Goal: Use online tool/utility: Utilize a website feature to perform a specific function

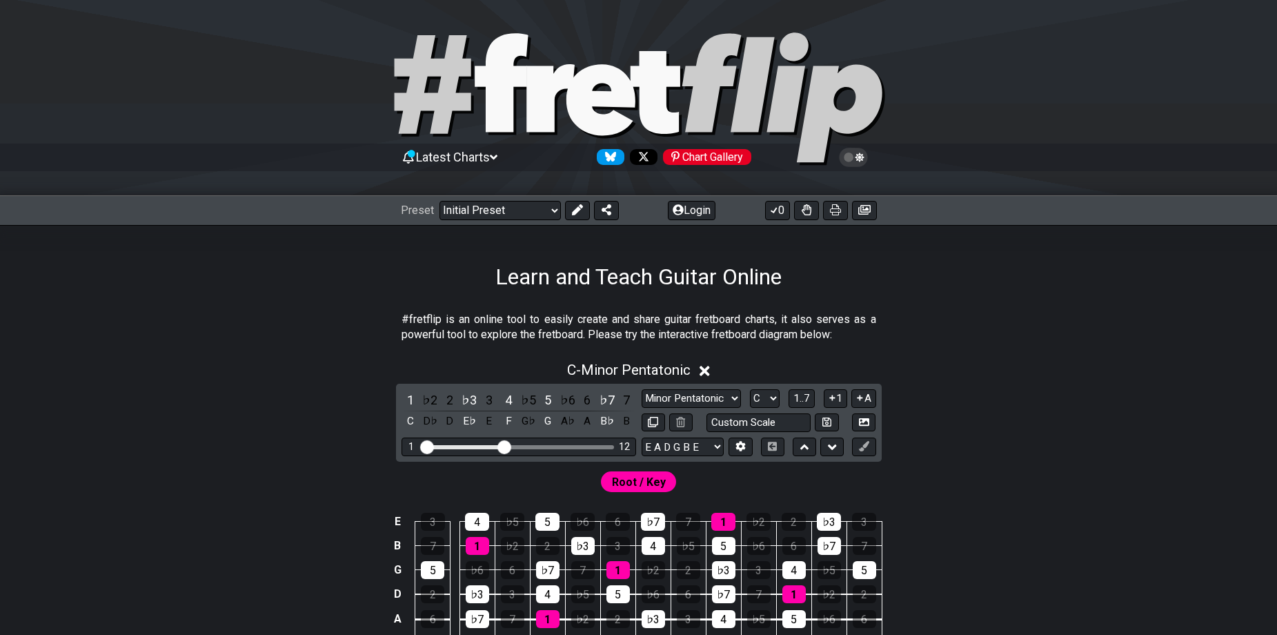
scroll to position [138, 0]
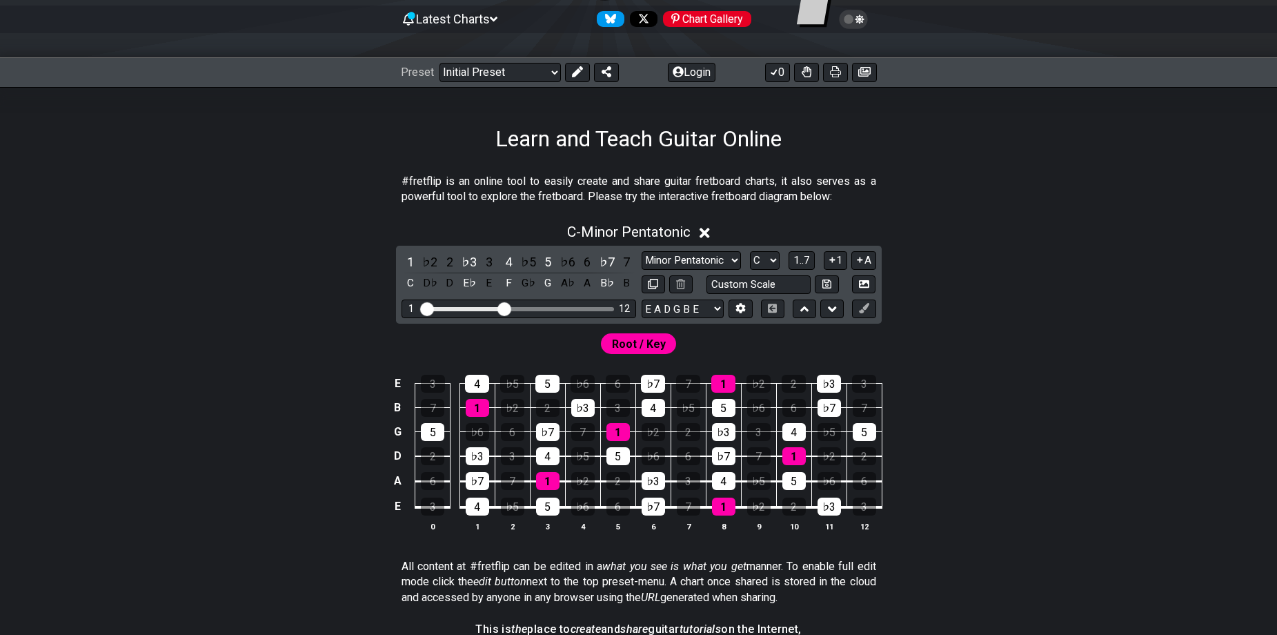
click at [700, 230] on div "C - Minor Pentatonic" at bounding box center [639, 228] width 1076 height 26
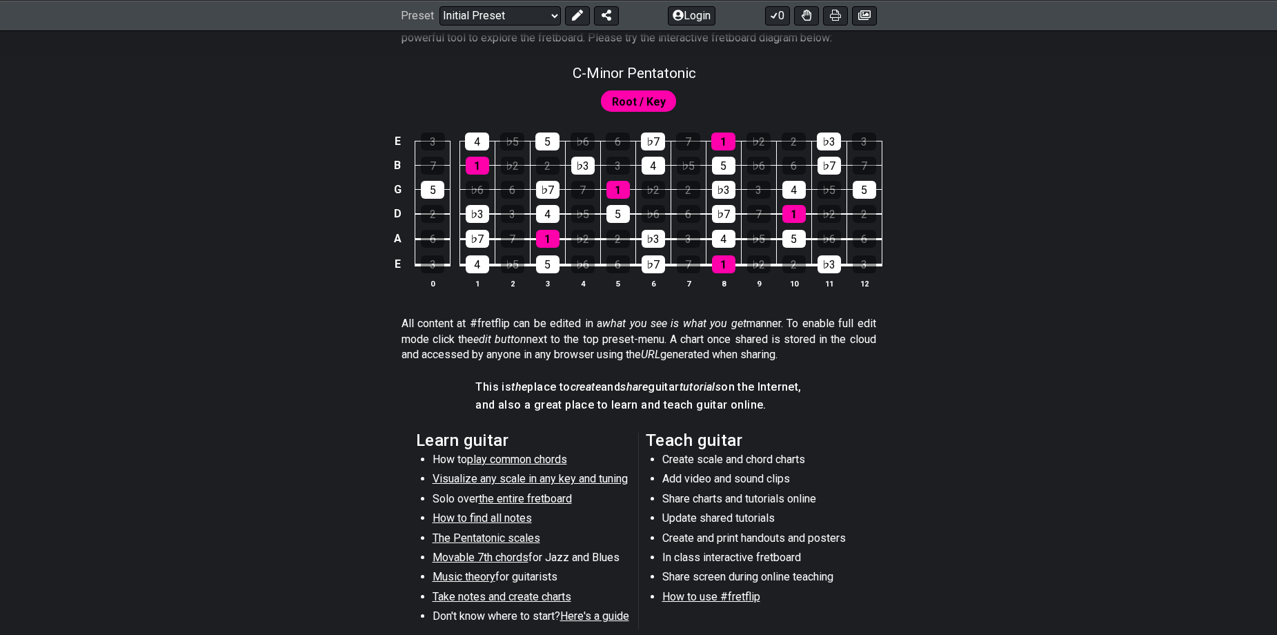
scroll to position [0, 0]
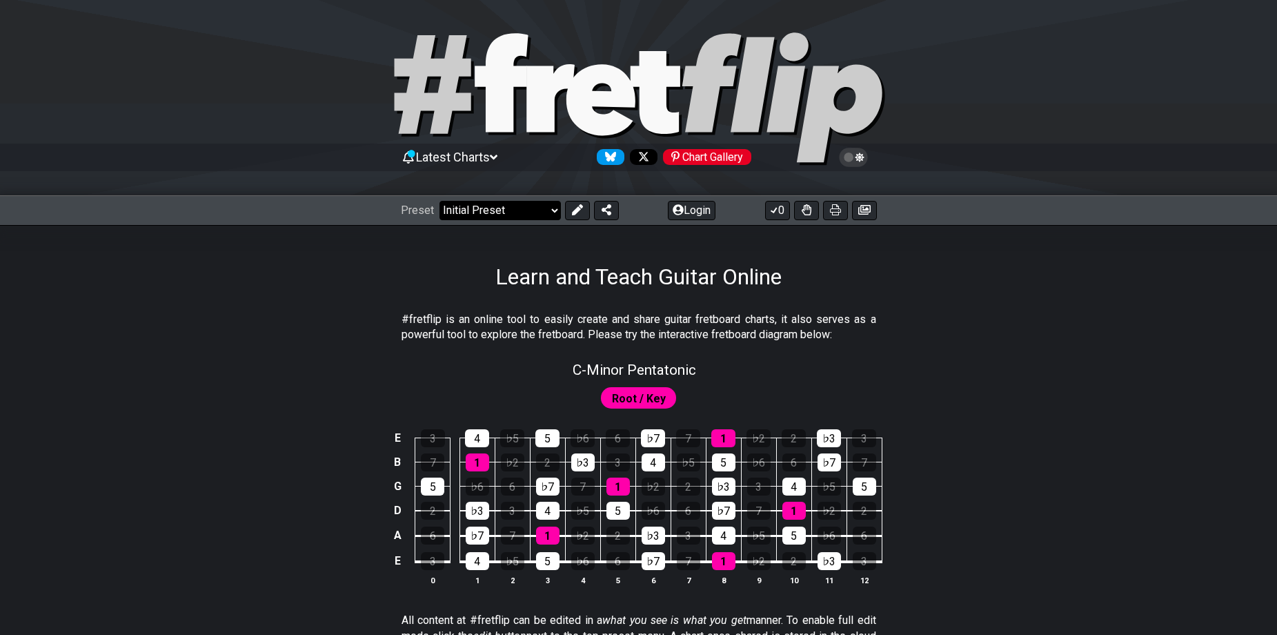
click at [530, 211] on select "Welcome to #fretflip! Initial Preset Custom Preset Minor Pentatonic Major Penta…" at bounding box center [500, 210] width 121 height 19
click at [878, 312] on section "#fretflip is an online tool to easily create and share guitar fretboard charts,…" at bounding box center [639, 330] width 1076 height 48
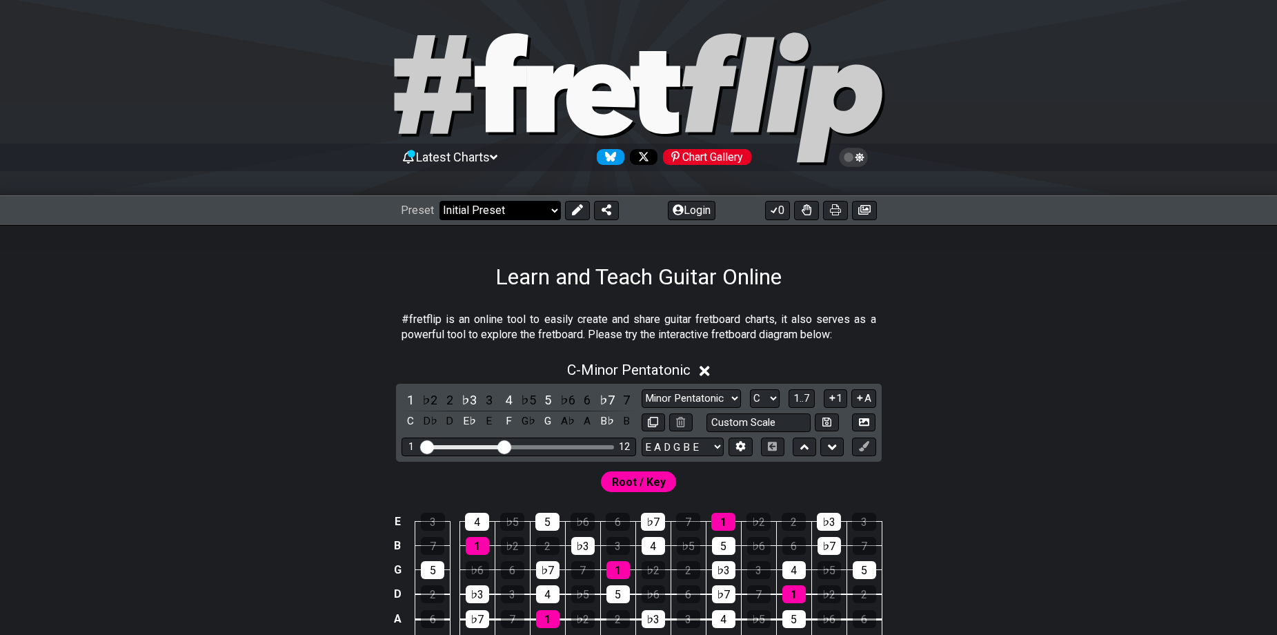
click at [552, 214] on select "Welcome to #fretflip! Initial Preset Custom Preset Minor Pentatonic Major Penta…" at bounding box center [500, 210] width 121 height 19
select select "/welcome"
click at [440, 201] on select "Welcome to #fretflip! Initial Preset Custom Preset Minor Pentatonic Major Penta…" at bounding box center [500, 210] width 121 height 19
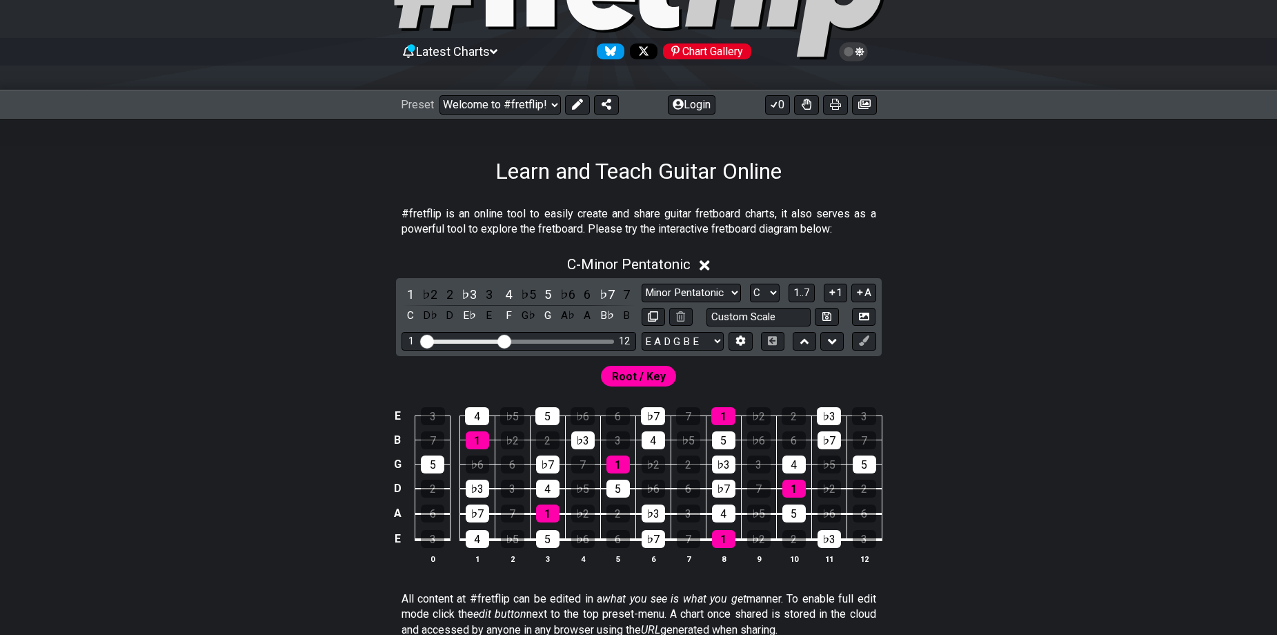
scroll to position [138, 0]
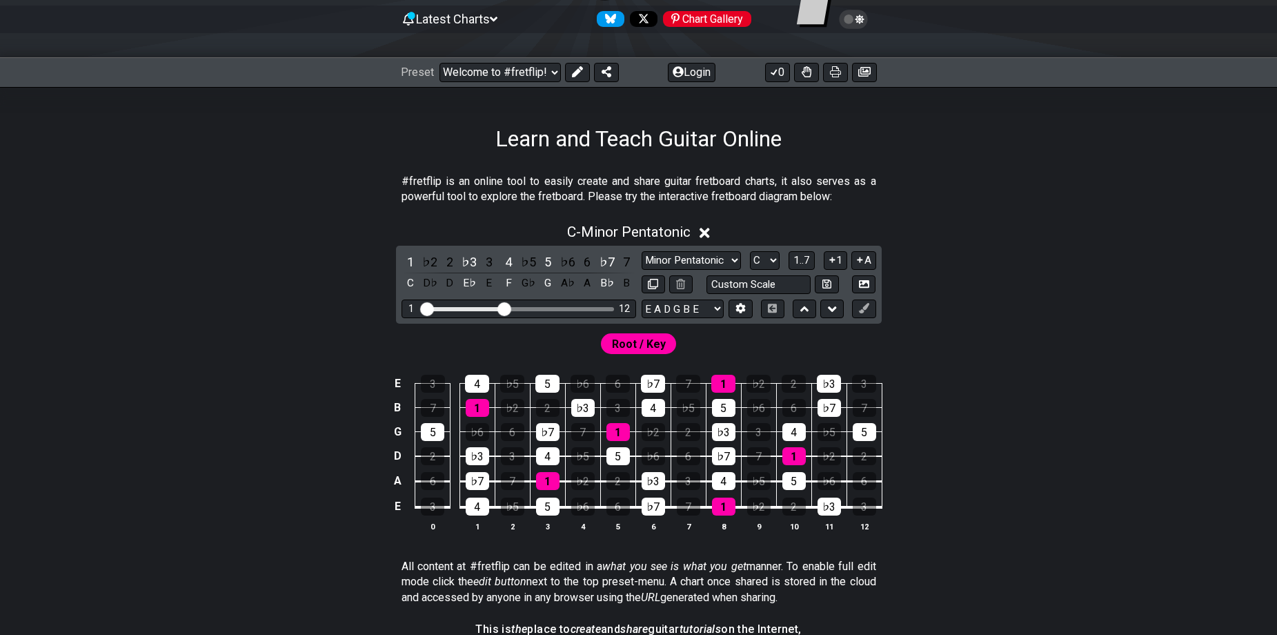
click at [705, 230] on icon at bounding box center [705, 233] width 10 height 10
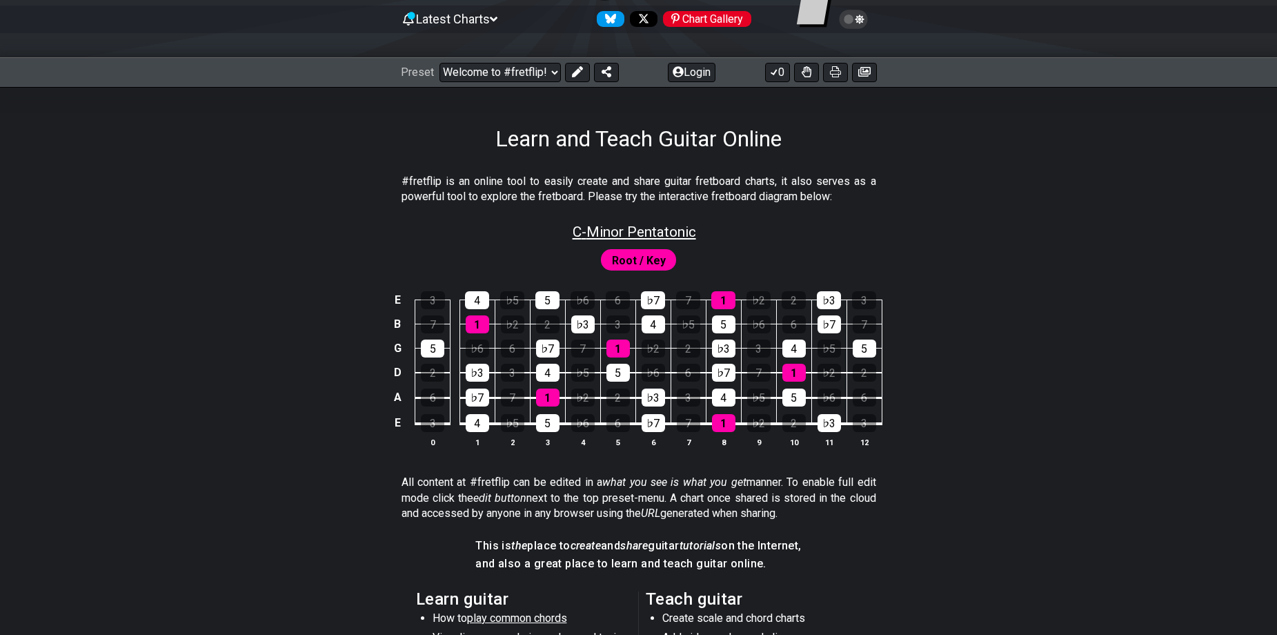
click at [648, 234] on span "C - Minor Pentatonic" at bounding box center [635, 232] width 124 height 17
select select "C"
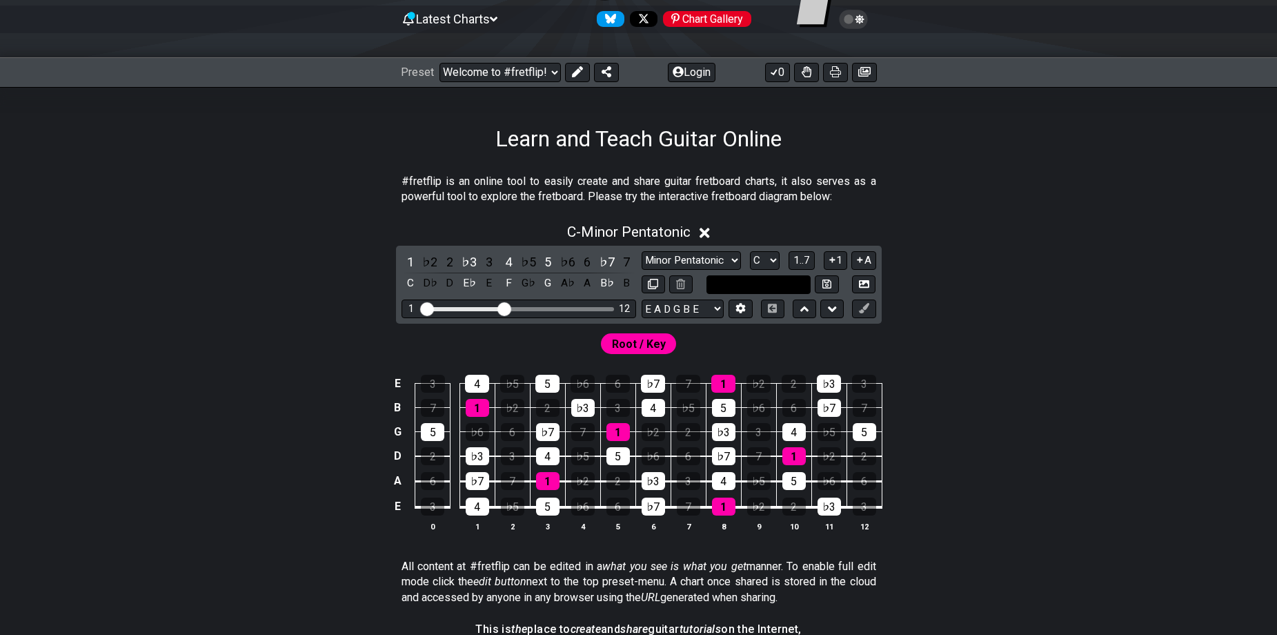
click at [782, 284] on input "text" at bounding box center [759, 284] width 105 height 19
type input "Custom Scale"
click at [709, 254] on select "Minor Pentatonic Click to edit Minor Pentatonic Major Pentatonic Minor Blues Ma…" at bounding box center [691, 260] width 99 height 19
click at [1003, 347] on div "Root / Key" at bounding box center [639, 340] width 1076 height 33
click at [705, 308] on select "E A D G B E E A D G B E E A D G B E B E A D F♯ B A D G C E A D A D G B E E♭ A♭ …" at bounding box center [683, 308] width 82 height 19
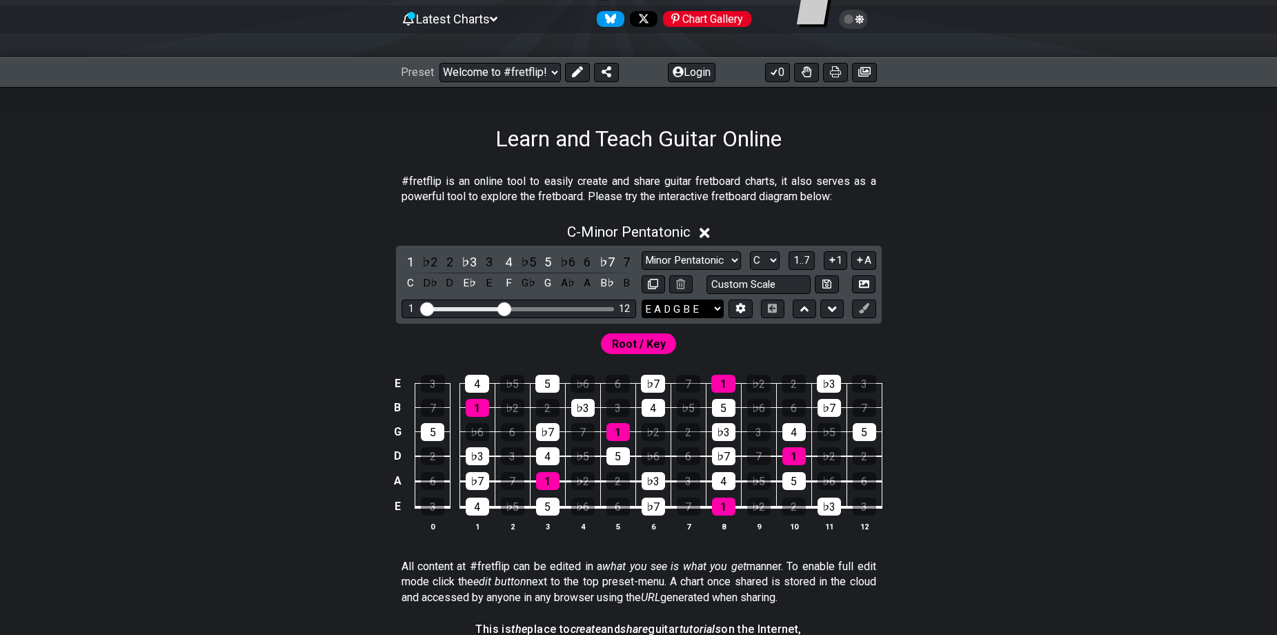
select select "A D G C F A D"
click at [642, 299] on select "E A D G B E E A D G B E E A D G B E B E A D F♯ B A D G C E A D A D G B E E♭ A♭ …" at bounding box center [683, 308] width 82 height 19
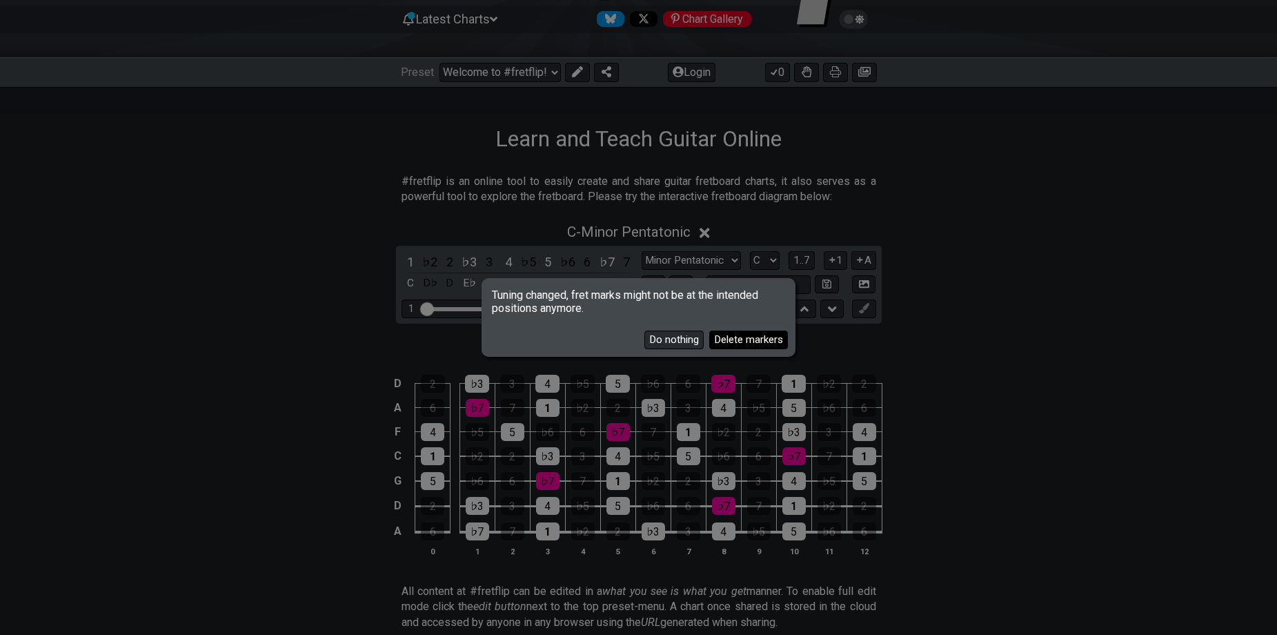
click at [759, 342] on button "Delete markers" at bounding box center [748, 339] width 79 height 19
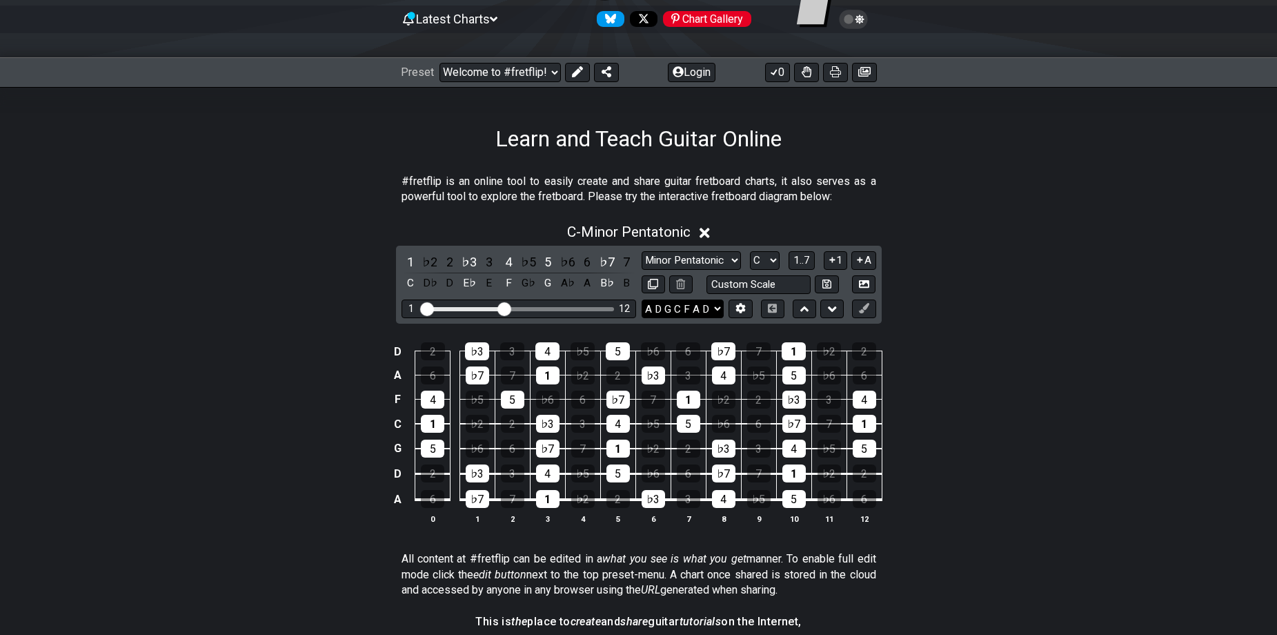
click at [713, 307] on select "E A D G B E E A D G B E E A D G B E B E A D F♯ B A D G C E A D A D G B E E♭ A♭ …" at bounding box center [683, 308] width 82 height 19
click at [715, 307] on select "E A D G B E E A D G B E E A D G B E B E A D F♯ B A D G C E A D A D G B E E♭ A♭ …" at bounding box center [683, 308] width 82 height 19
click at [655, 308] on select "E A D G B E E A D G B E E A D G B E B E A D F♯ B A D G C E A D A D G B E E♭ A♭ …" at bounding box center [683, 308] width 82 height 19
click at [1014, 215] on div "C - Minor Pentatonic" at bounding box center [639, 228] width 1076 height 26
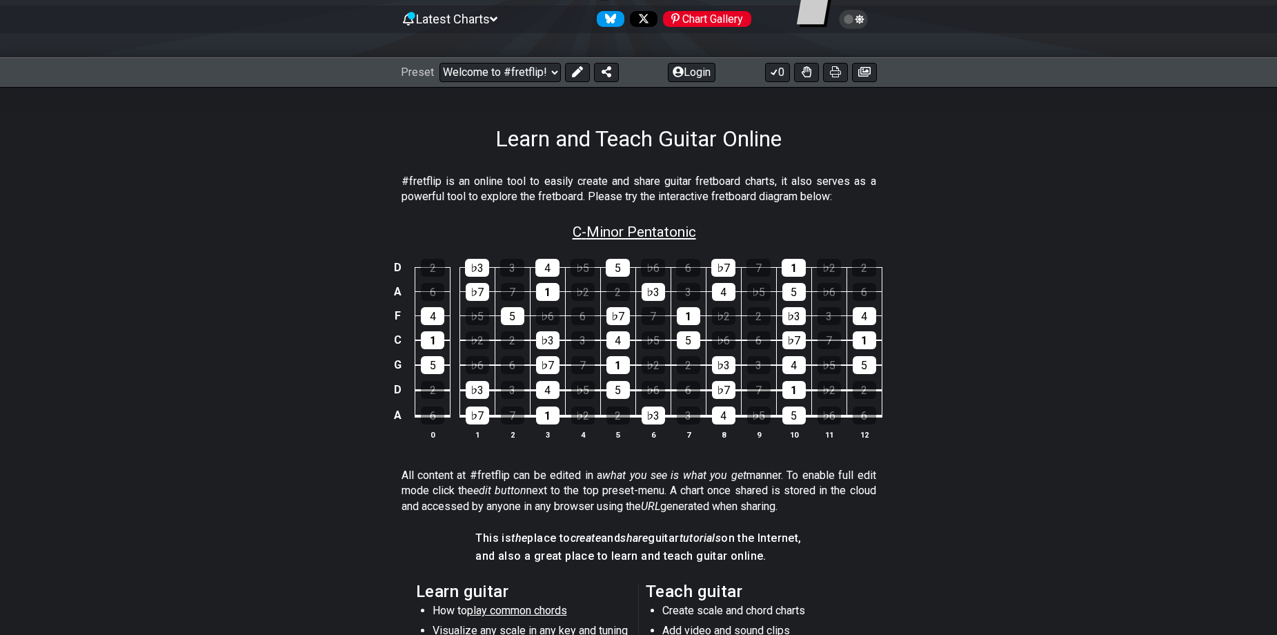
click at [650, 233] on span "C - Minor Pentatonic" at bounding box center [635, 232] width 124 height 17
select select "C"
select select "A D G C F A D"
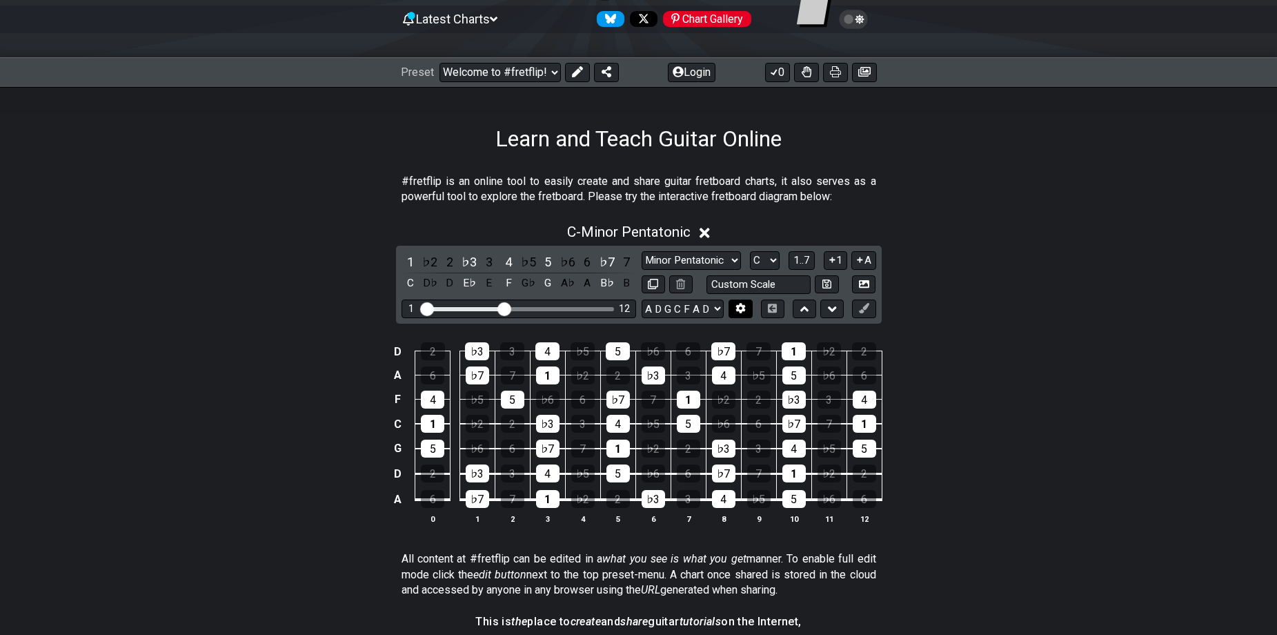
click at [740, 307] on icon at bounding box center [741, 309] width 10 height 10
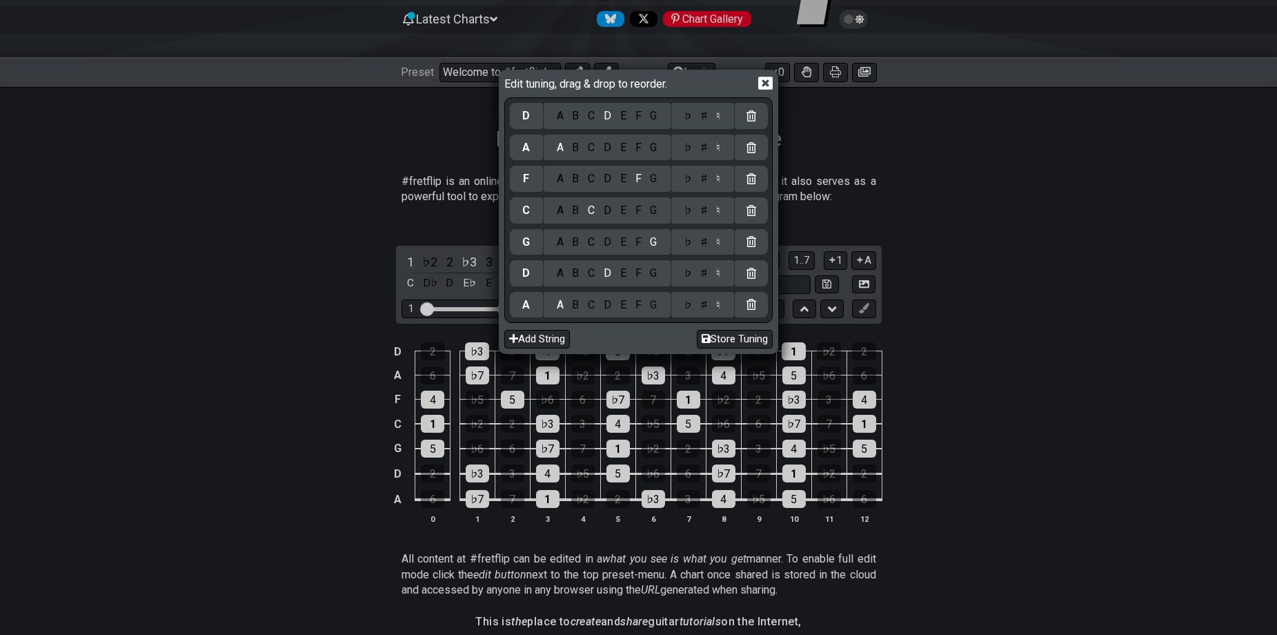
click at [662, 313] on div "A B C D E F G" at bounding box center [607, 305] width 127 height 26
click at [654, 307] on div "G" at bounding box center [654, 304] width 16 height 15
click at [715, 346] on button "Store Tuning" at bounding box center [735, 339] width 76 height 19
click at [767, 85] on icon at bounding box center [765, 83] width 14 height 14
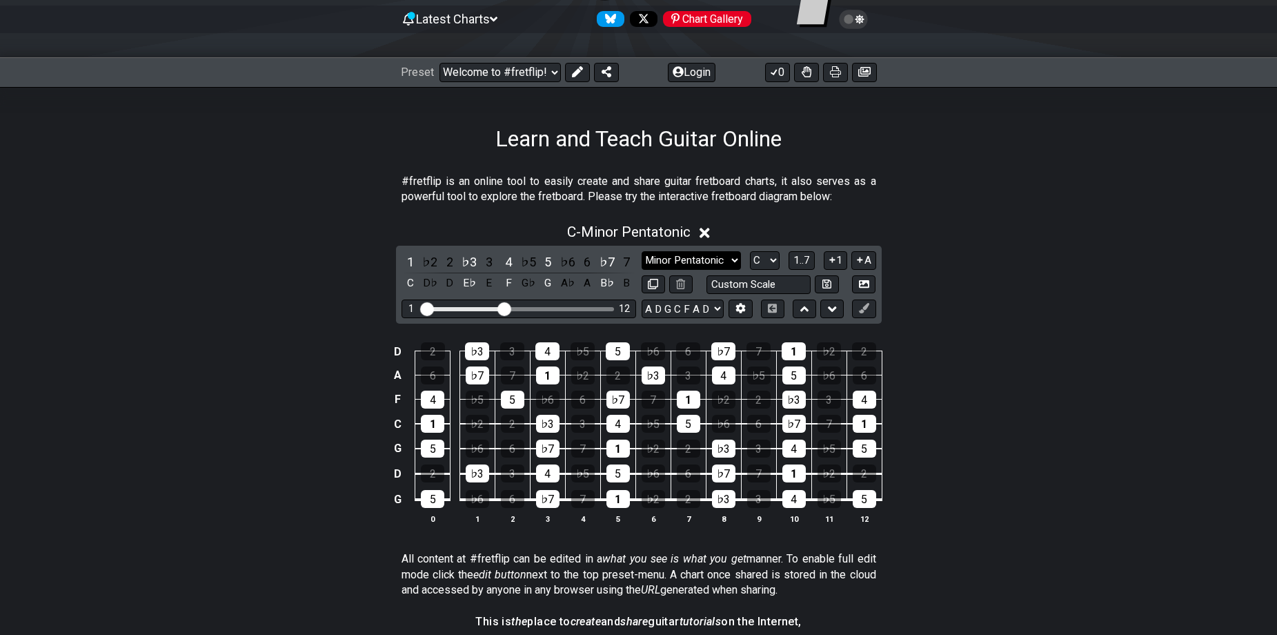
click at [725, 258] on select "Minor Pentatonic Click to edit Minor Pentatonic Major Pentatonic Minor Blues Ma…" at bounding box center [691, 260] width 99 height 19
click at [642, 251] on select "Minor Pentatonic Click to edit Minor Pentatonic Major Pentatonic Minor Blues Ma…" at bounding box center [691, 260] width 99 height 19
click at [772, 257] on select "A♭ A A♯ B♭ B C C♯ D♭ D D♯ E♭ E F F♯ G♭ G G♯" at bounding box center [765, 260] width 30 height 19
click at [767, 258] on select "A♭ A A♯ B♭ B C C♯ D♭ D D♯ E♭ E F F♯ G♭ G G♯" at bounding box center [765, 260] width 30 height 19
click at [695, 264] on select "Minor Pentatonic Click to edit Minor Pentatonic Major Pentatonic Minor Blues Ma…" at bounding box center [691, 260] width 99 height 19
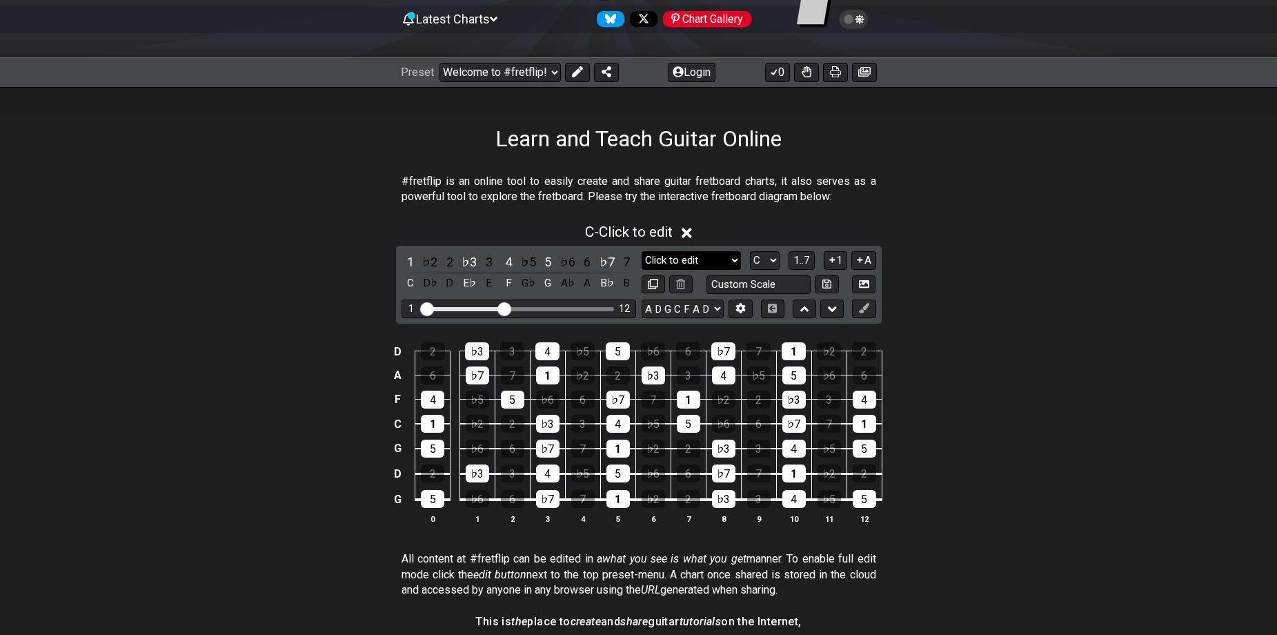
select select "Minor / Aeolian"
click at [642, 251] on select "Minor Pentatonic Click to edit Minor Pentatonic Major Pentatonic Minor Blues Ma…" at bounding box center [691, 260] width 99 height 19
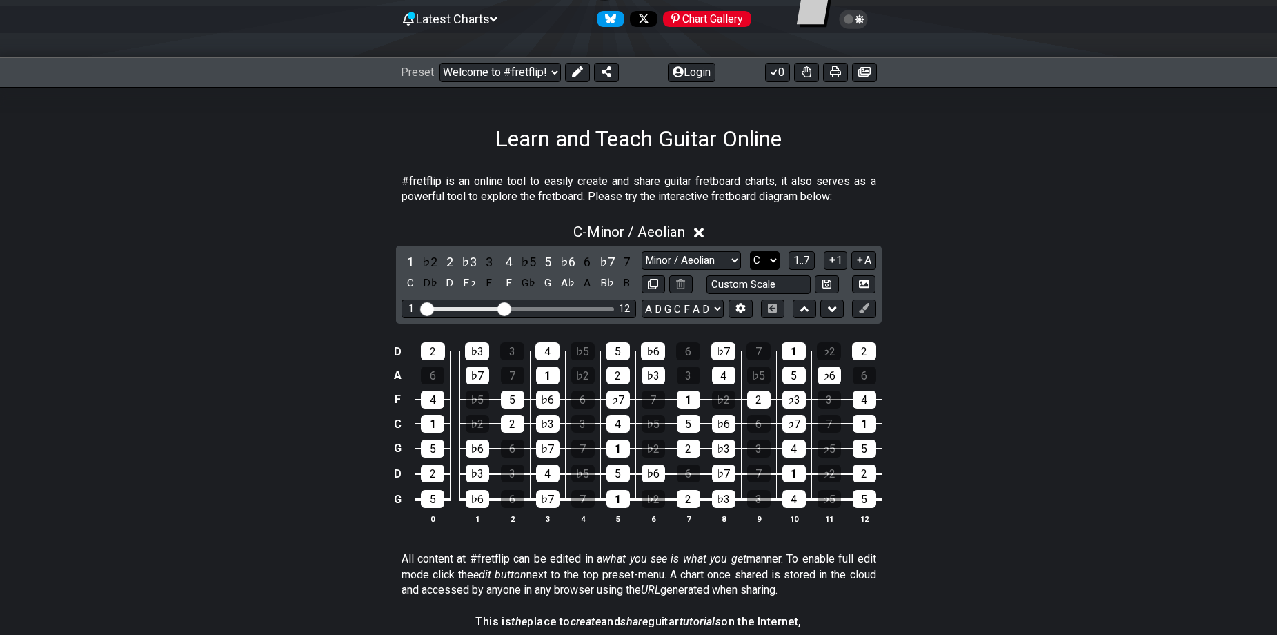
click at [770, 260] on select "A♭ A A♯ B♭ B C C♯ D♭ D D♯ E♭ E F F♯ G♭ G G♯" at bounding box center [765, 260] width 30 height 19
select select "G"
click at [750, 251] on select "A♭ A A♯ B♭ B C C♯ D♭ D D♯ E♭ E F F♯ G♭ G G♯" at bounding box center [765, 260] width 30 height 19
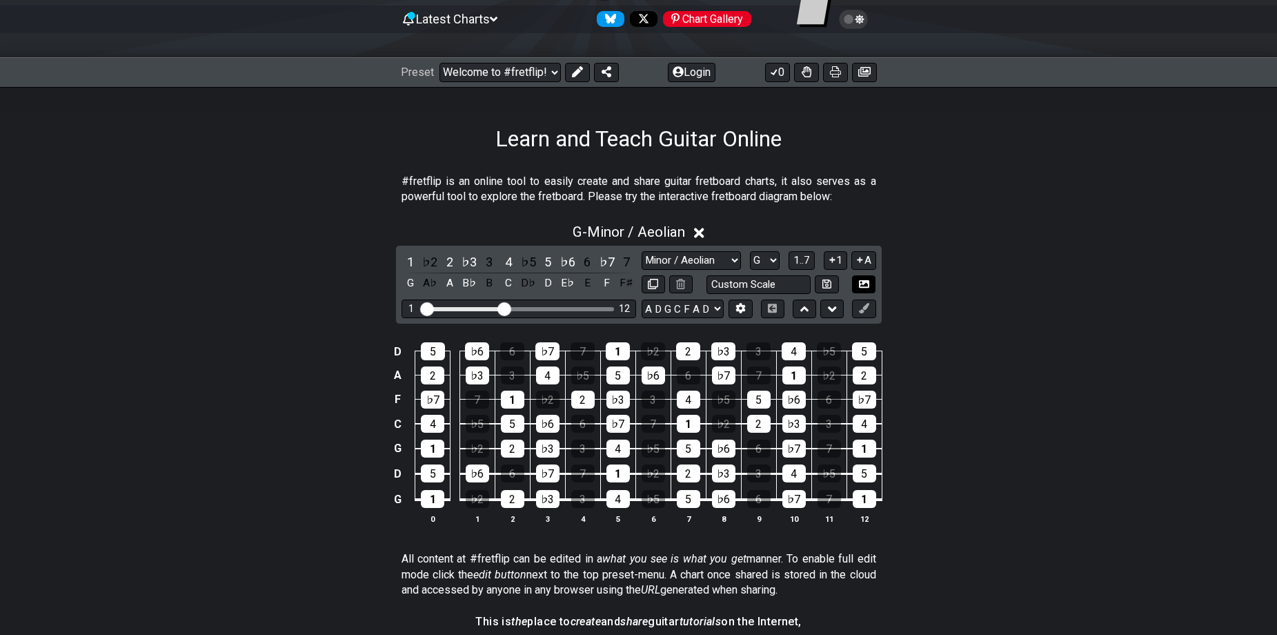
click at [860, 286] on icon at bounding box center [864, 284] width 10 height 8
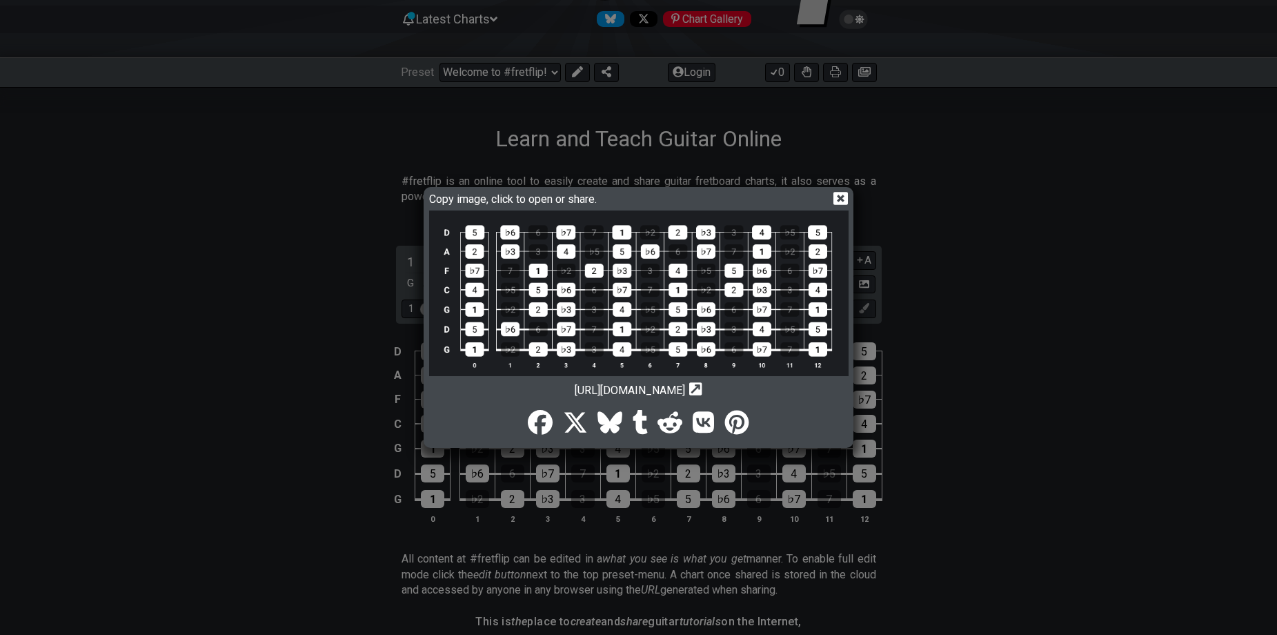
click at [1016, 309] on div "Copy image, click to open or share. [URL][DOMAIN_NAME] Copy url to clipboard" at bounding box center [638, 317] width 1277 height 635
click at [840, 190] on div "Copy image, click to open or share." at bounding box center [638, 200] width 419 height 20
click at [840, 195] on icon at bounding box center [840, 198] width 14 height 13
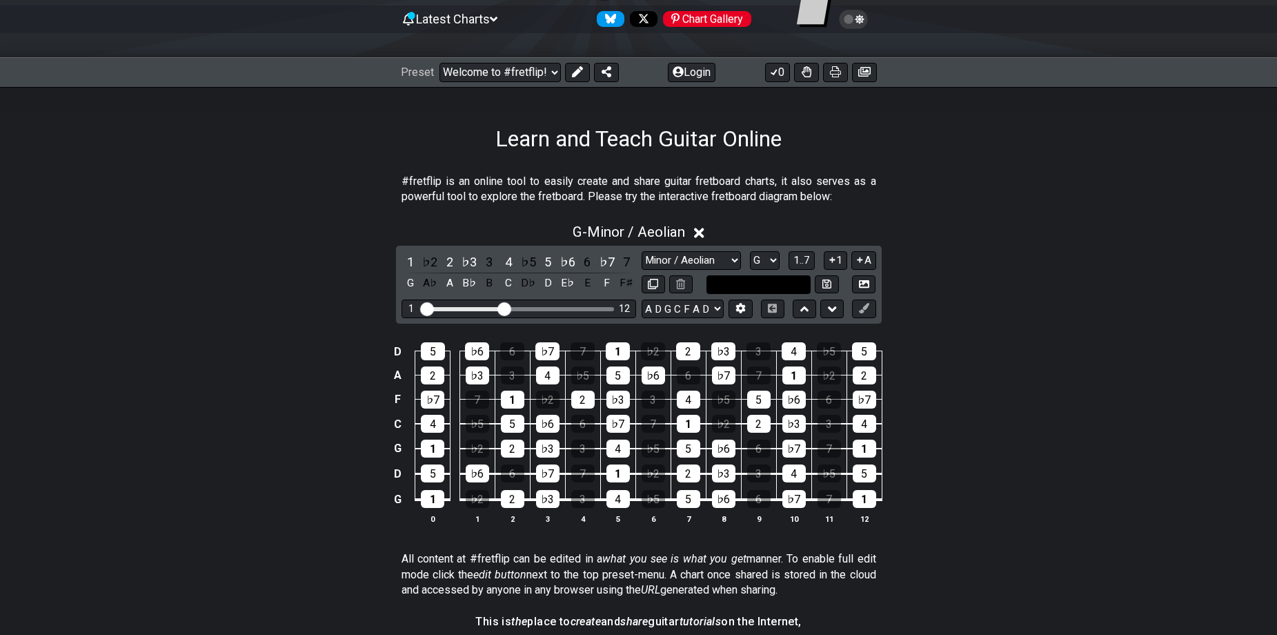
click at [775, 282] on input "text" at bounding box center [759, 284] width 105 height 19
type input "Custom Scale"
click at [978, 297] on div "G - Minor / Aeolian 1 ♭2 2 ♭3 3 4 ♭5 5 ♭6 6 ♭7 7 G A♭ A B♭ B C D♭ D E♭ E F F♯ M…" at bounding box center [639, 379] width 1076 height 328
click at [427, 286] on div "A♭" at bounding box center [430, 283] width 18 height 19
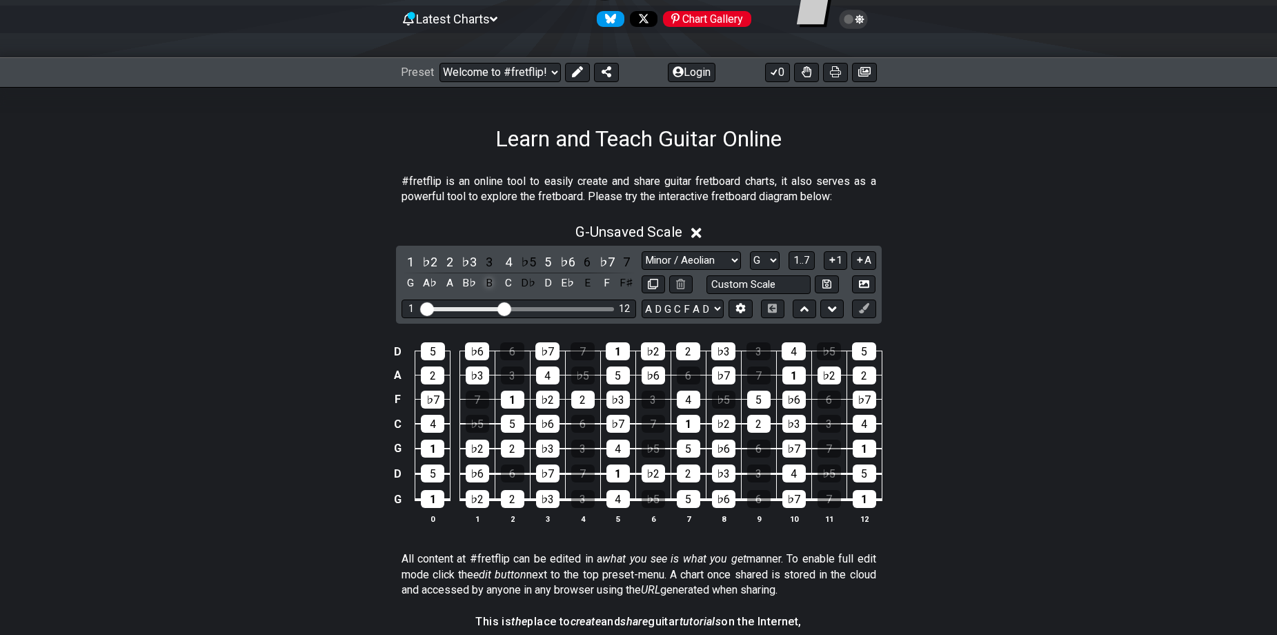
click at [486, 282] on div "B" at bounding box center [489, 283] width 18 height 19
drag, startPoint x: 527, startPoint y: 282, endPoint x: 555, endPoint y: 282, distance: 28.3
click at [528, 282] on div "D♭" at bounding box center [529, 283] width 18 height 19
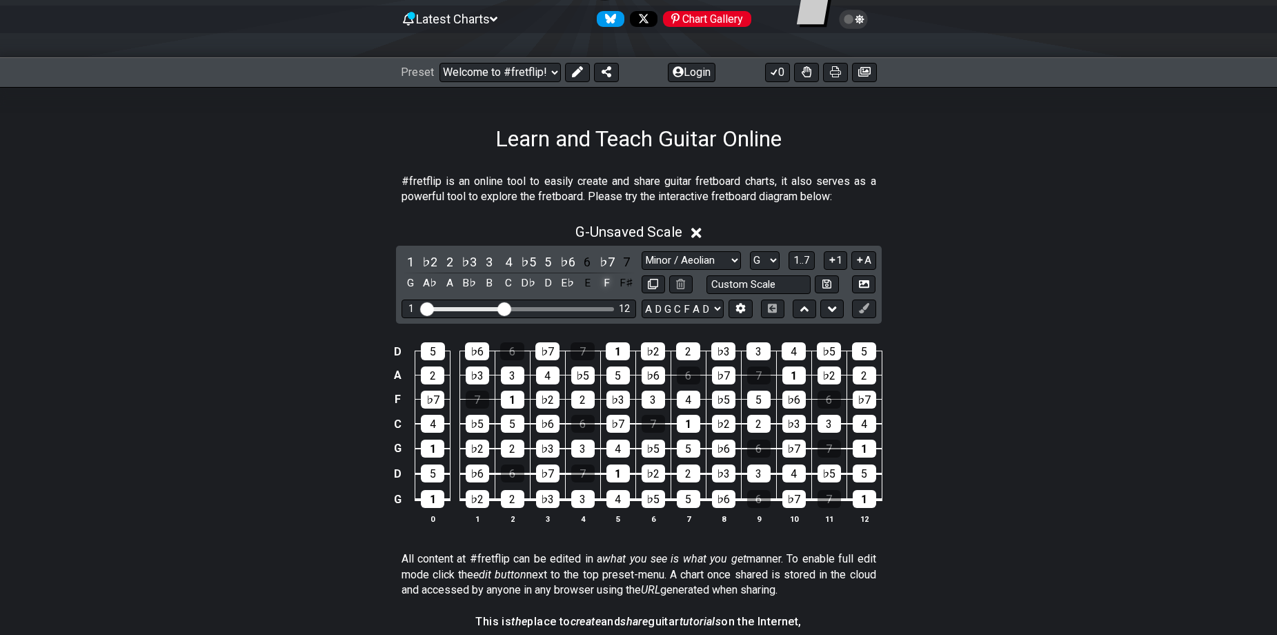
drag, startPoint x: 593, startPoint y: 284, endPoint x: 615, endPoint y: 286, distance: 22.3
click at [593, 284] on div "E" at bounding box center [587, 283] width 18 height 19
click at [636, 282] on div "1 ♭2 2 ♭3 3 4 ♭5 5 ♭6 6 ♭7 7 G A♭ A B♭ B C D♭ D E♭ E F F♯ Minor Pentatonic Clic…" at bounding box center [639, 285] width 486 height 78
click at [622, 285] on div "F♯" at bounding box center [627, 283] width 18 height 19
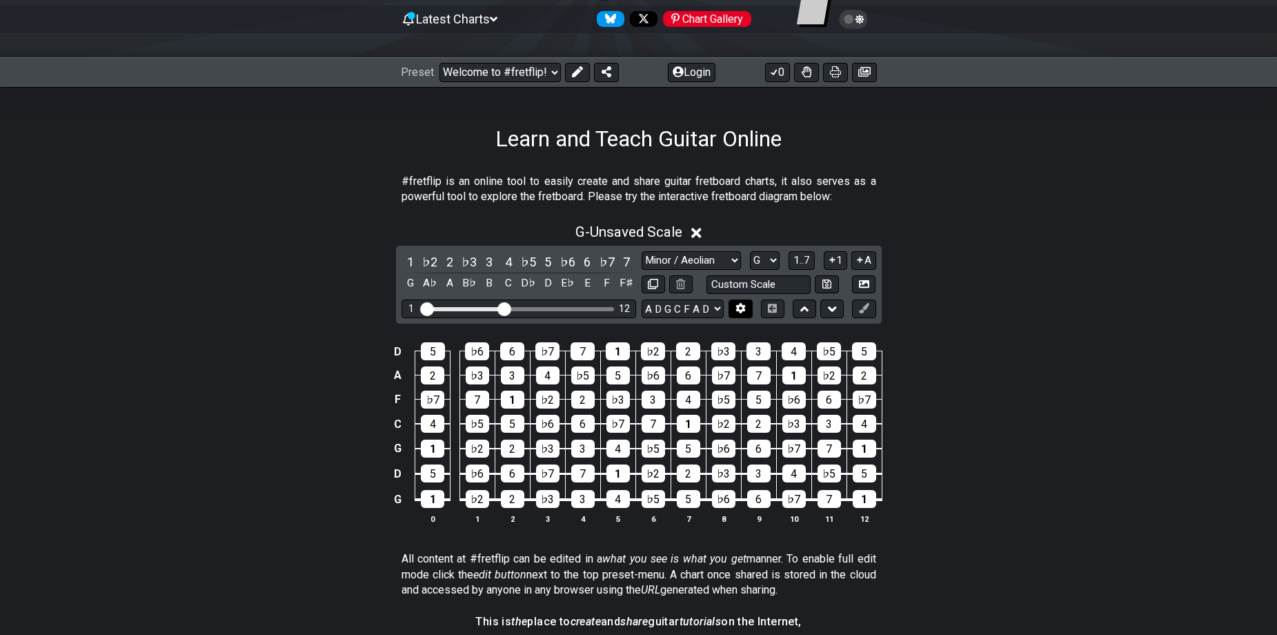
click at [748, 304] on button at bounding box center [740, 308] width 23 height 19
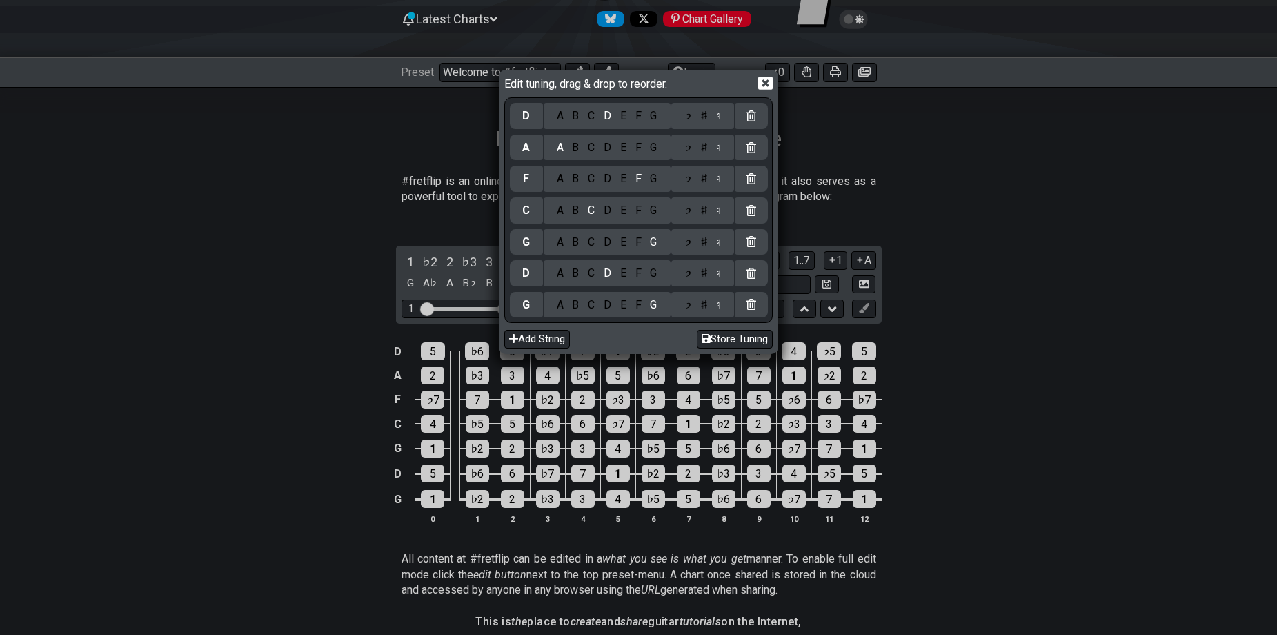
click at [1037, 328] on div "Edit tuning, drag & drop to reorder. D A B C D E F G ♭ ♯ ♮ A A B C D E F G ♭ ♯ …" at bounding box center [638, 317] width 1277 height 635
click at [764, 79] on icon at bounding box center [765, 83] width 14 height 13
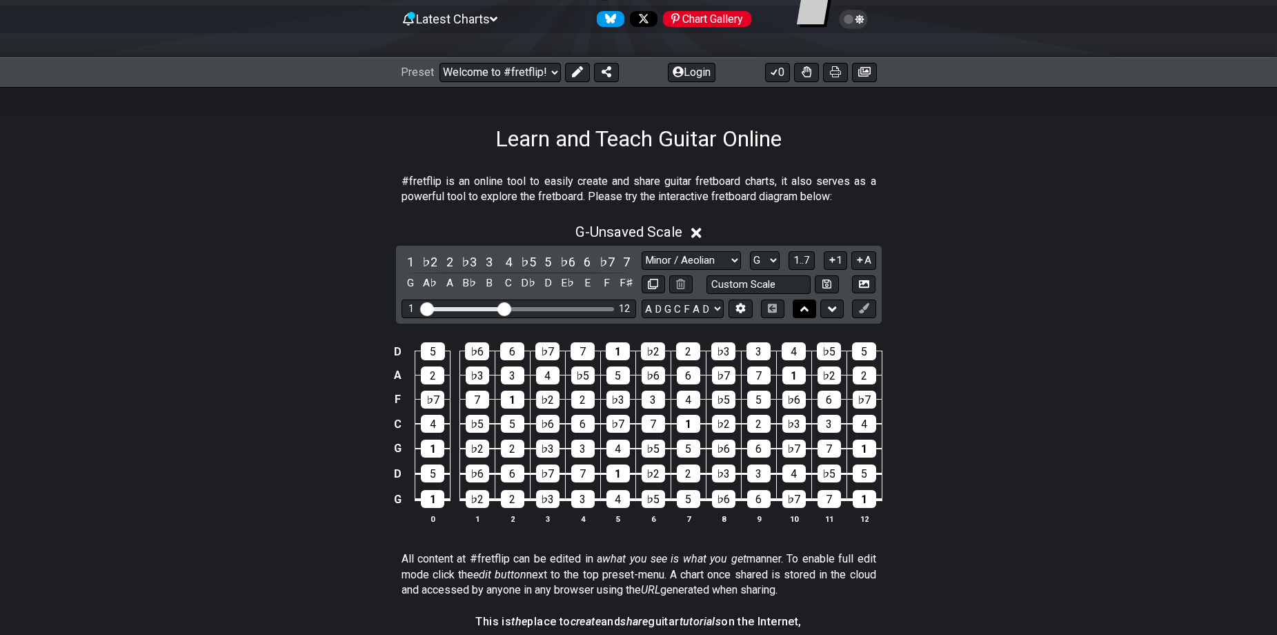
click at [804, 315] on icon at bounding box center [804, 309] width 9 height 14
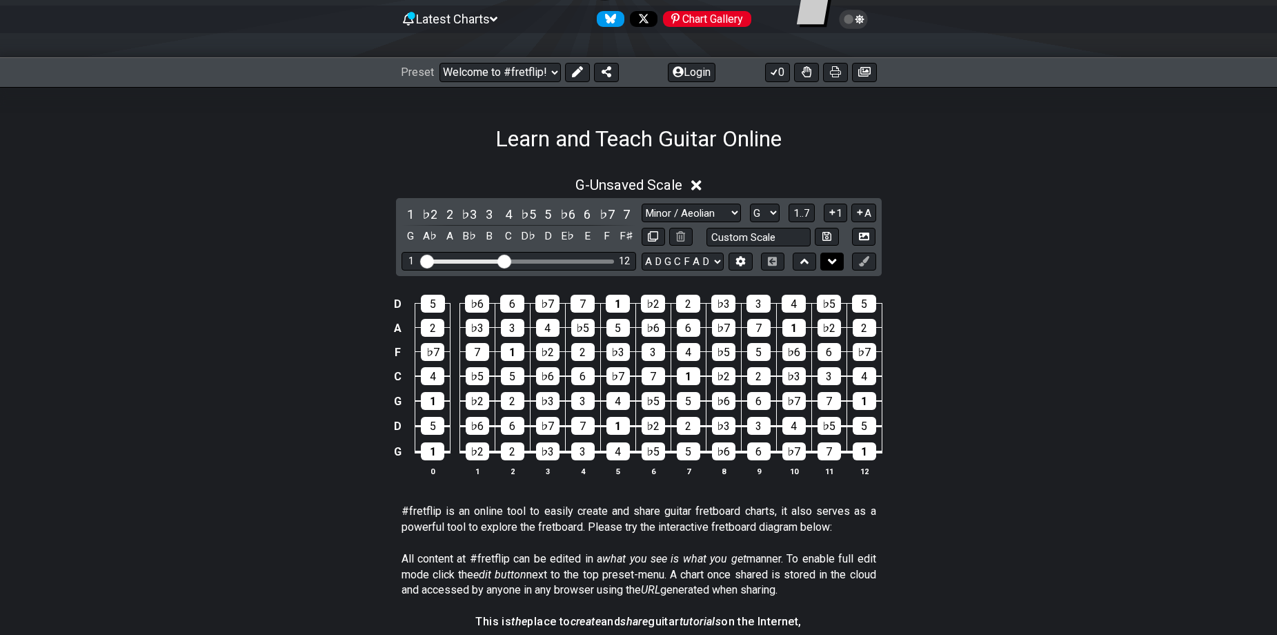
click at [820, 260] on button at bounding box center [831, 262] width 23 height 19
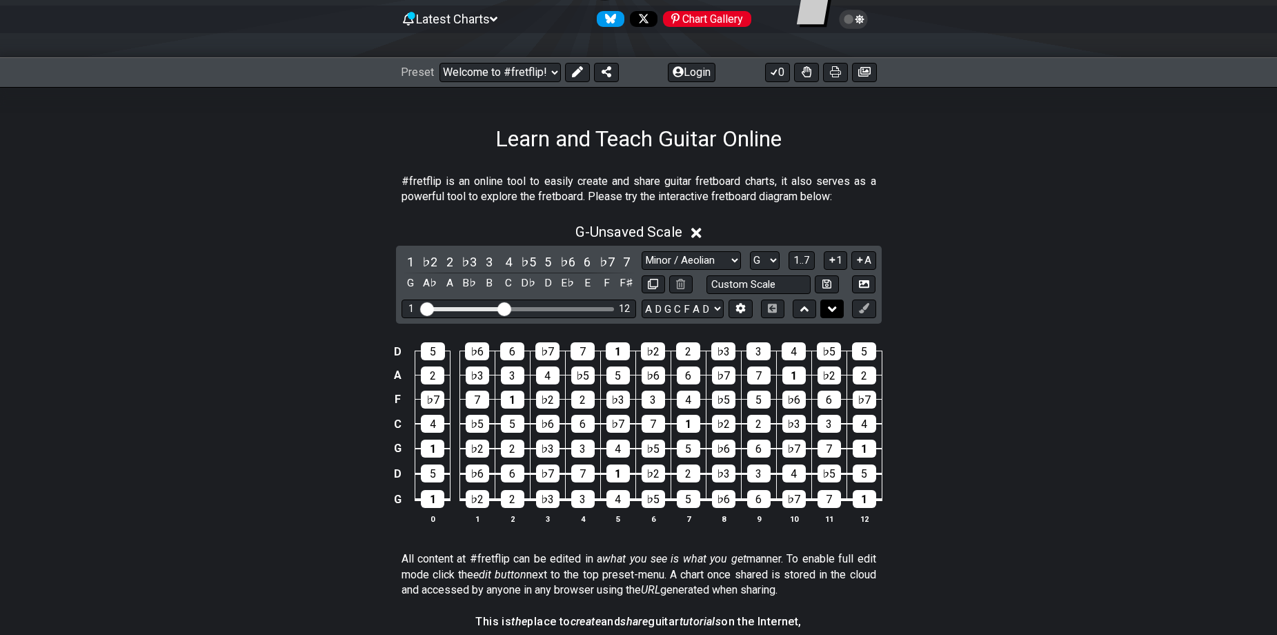
click at [833, 305] on icon at bounding box center [832, 309] width 9 height 14
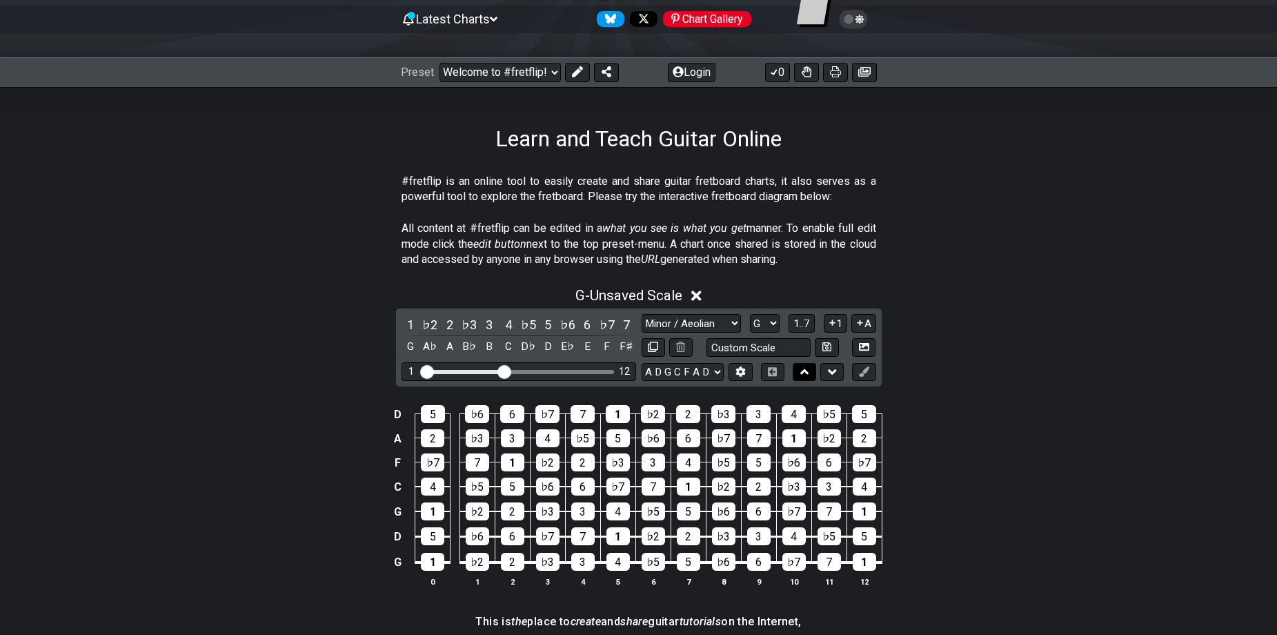
click at [802, 372] on icon at bounding box center [804, 372] width 9 height 6
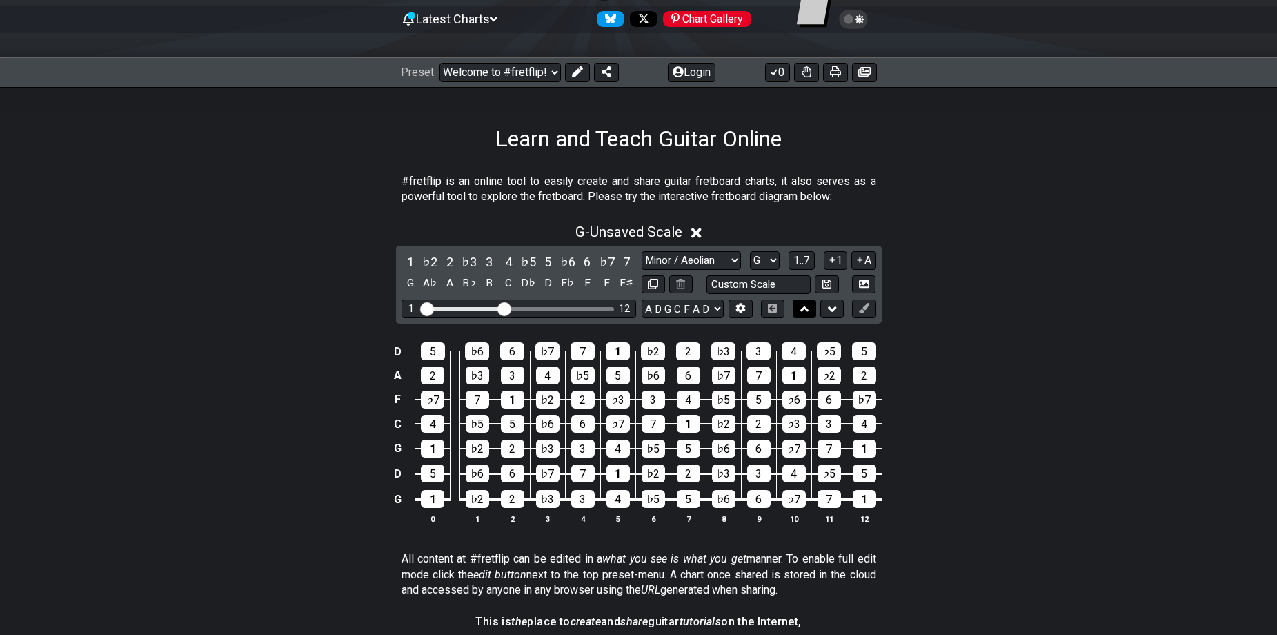
click at [807, 308] on icon at bounding box center [804, 309] width 9 height 6
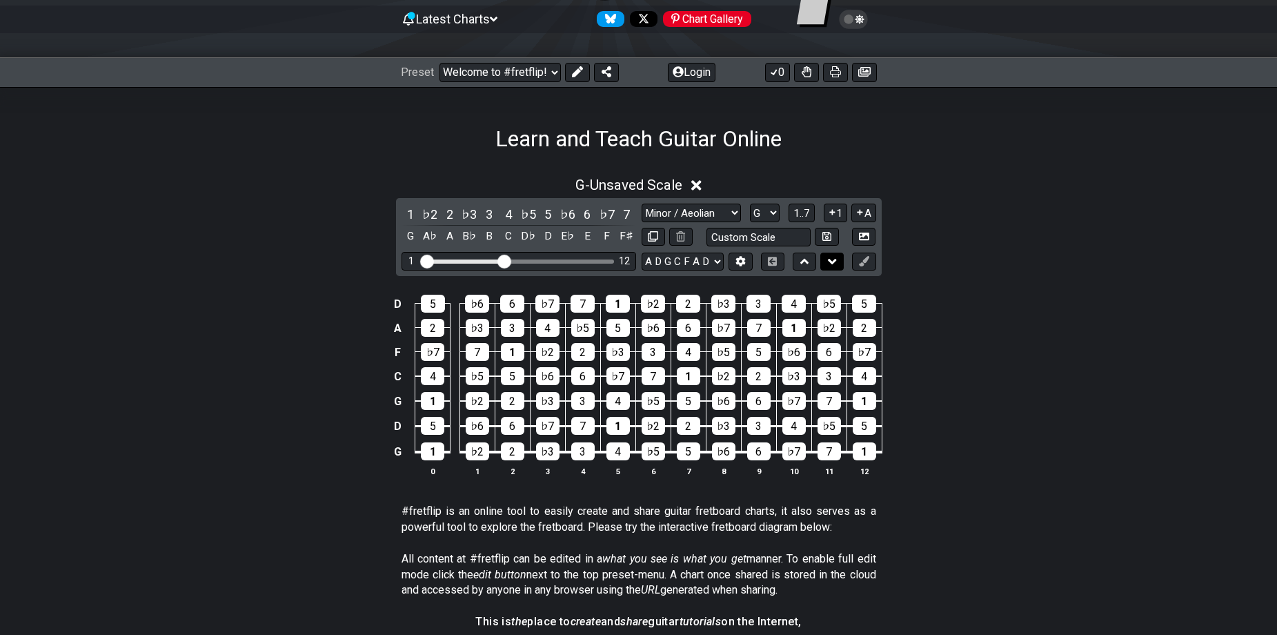
click at [837, 268] on button at bounding box center [831, 262] width 23 height 19
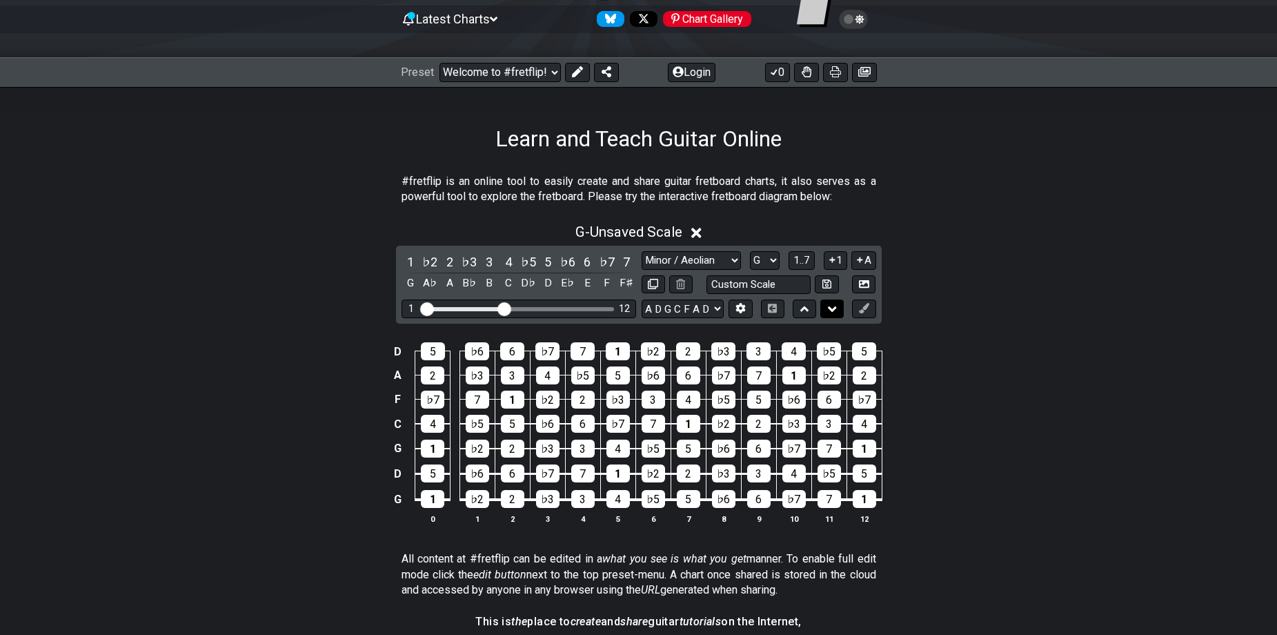
click at [833, 313] on icon at bounding box center [832, 309] width 9 height 14
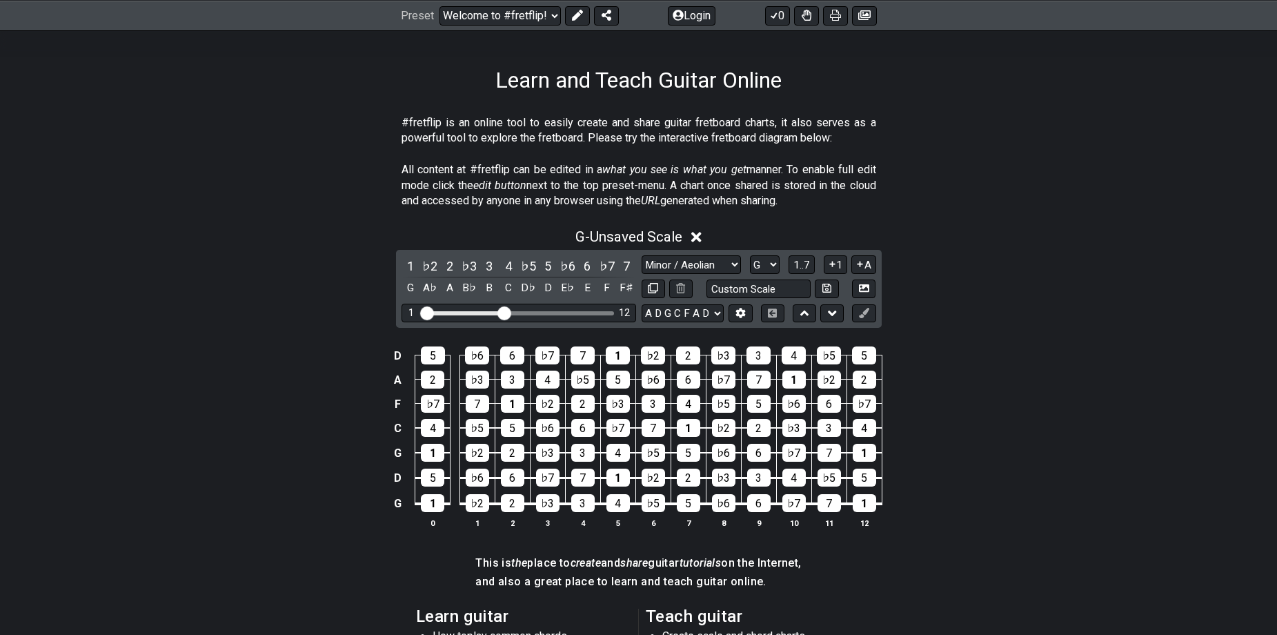
scroll to position [207, 0]
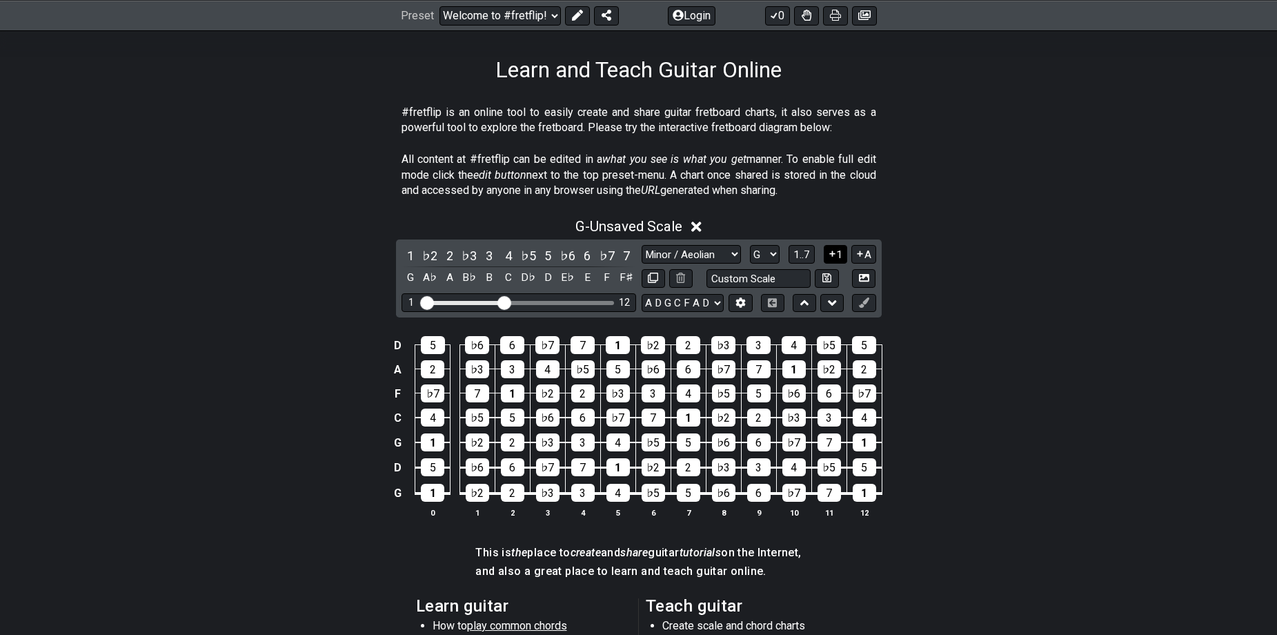
click at [825, 255] on button "1" at bounding box center [835, 254] width 23 height 19
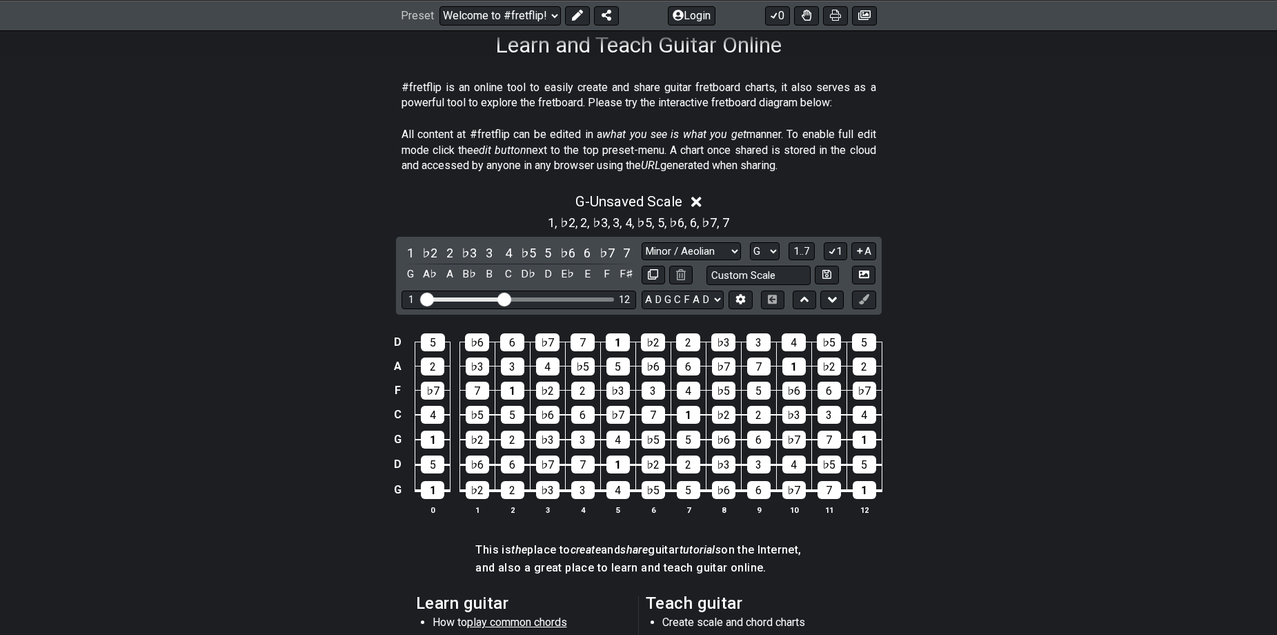
scroll to position [276, 0]
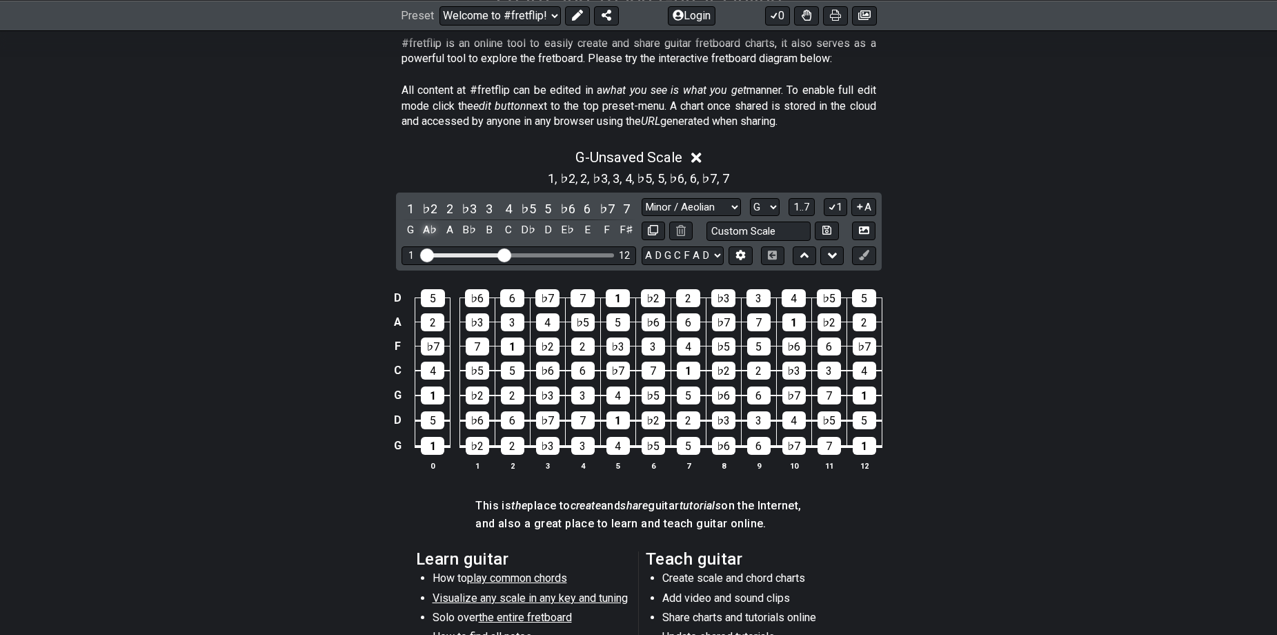
click at [428, 230] on div "A♭" at bounding box center [430, 230] width 18 height 19
click at [428, 230] on div "G♯" at bounding box center [430, 230] width 18 height 19
click at [834, 209] on icon at bounding box center [832, 206] width 13 height 10
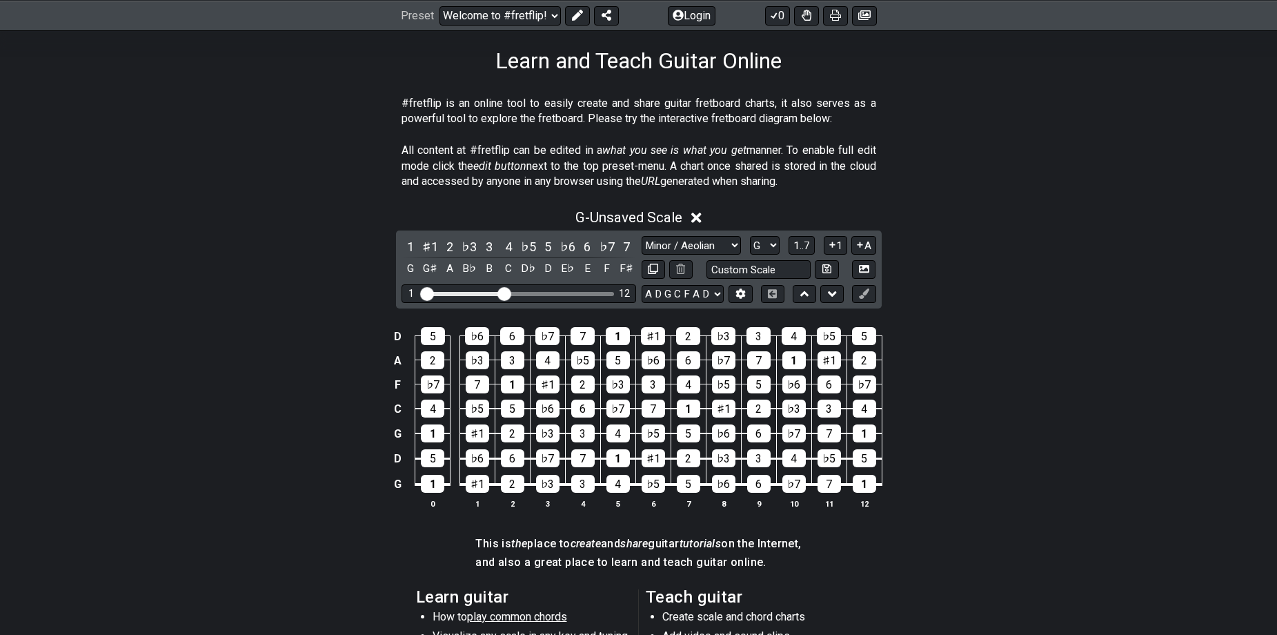
scroll to position [195, 0]
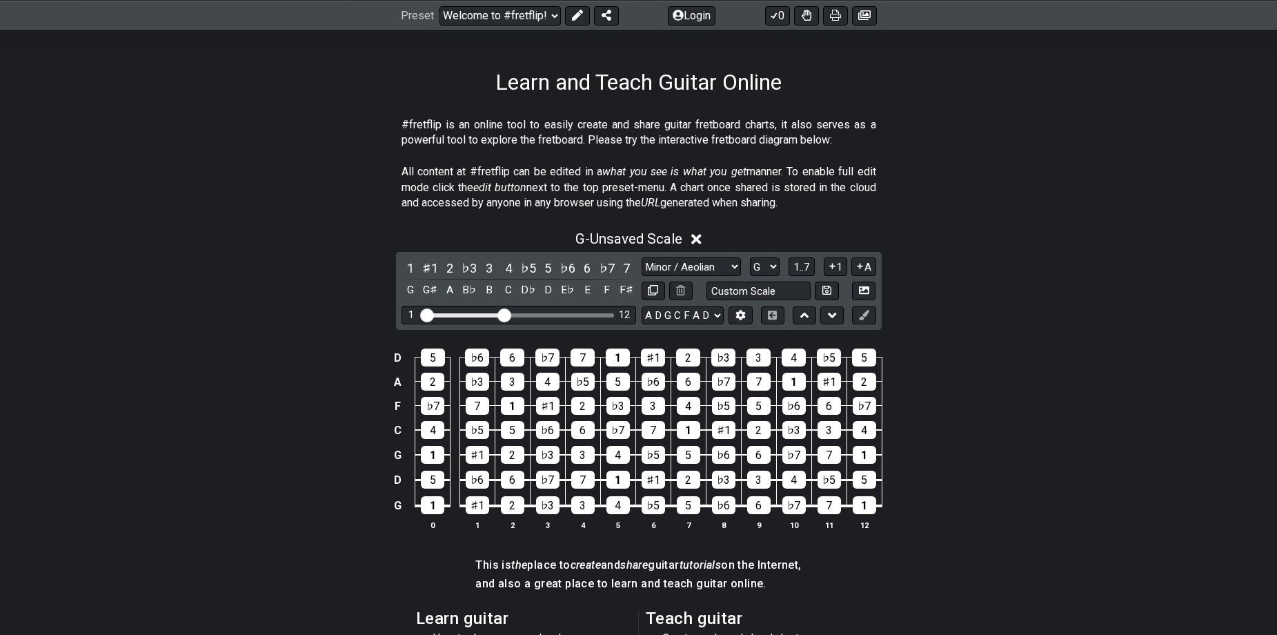
click at [753, 314] on div "E A D G B E G D G C F A D E A D G B E B E A D F♯ B A D G C E A D A D G B E E♭ A…" at bounding box center [759, 315] width 235 height 19
click at [747, 313] on button at bounding box center [740, 315] width 23 height 19
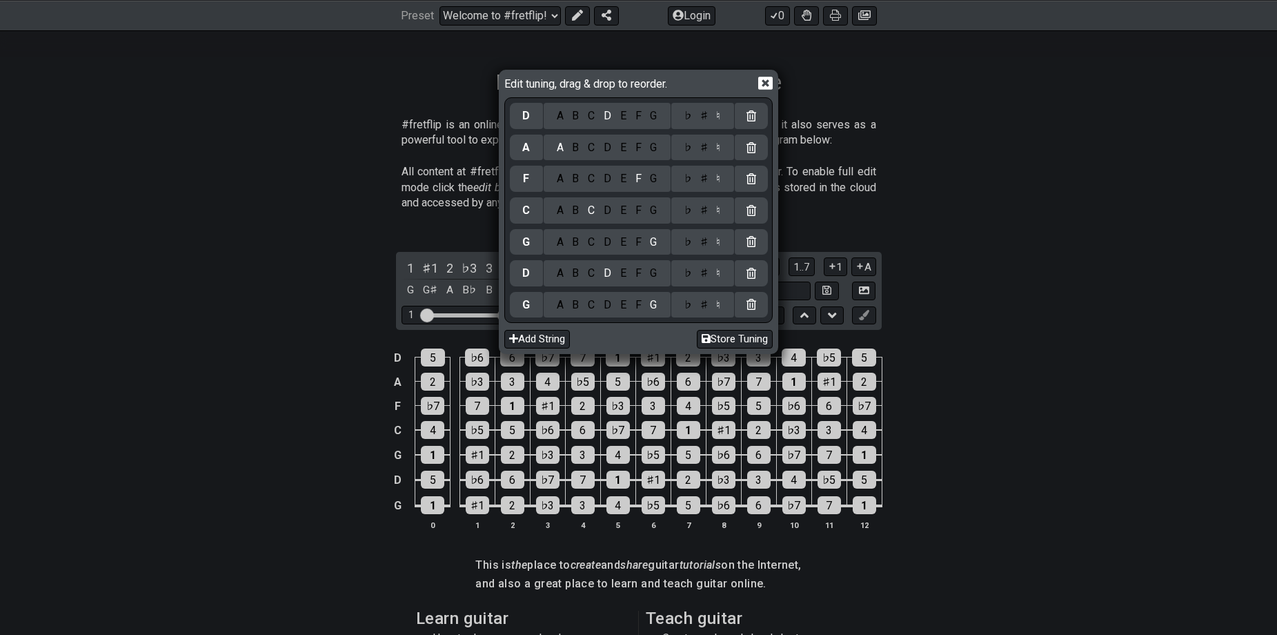
click at [765, 87] on icon at bounding box center [765, 83] width 14 height 13
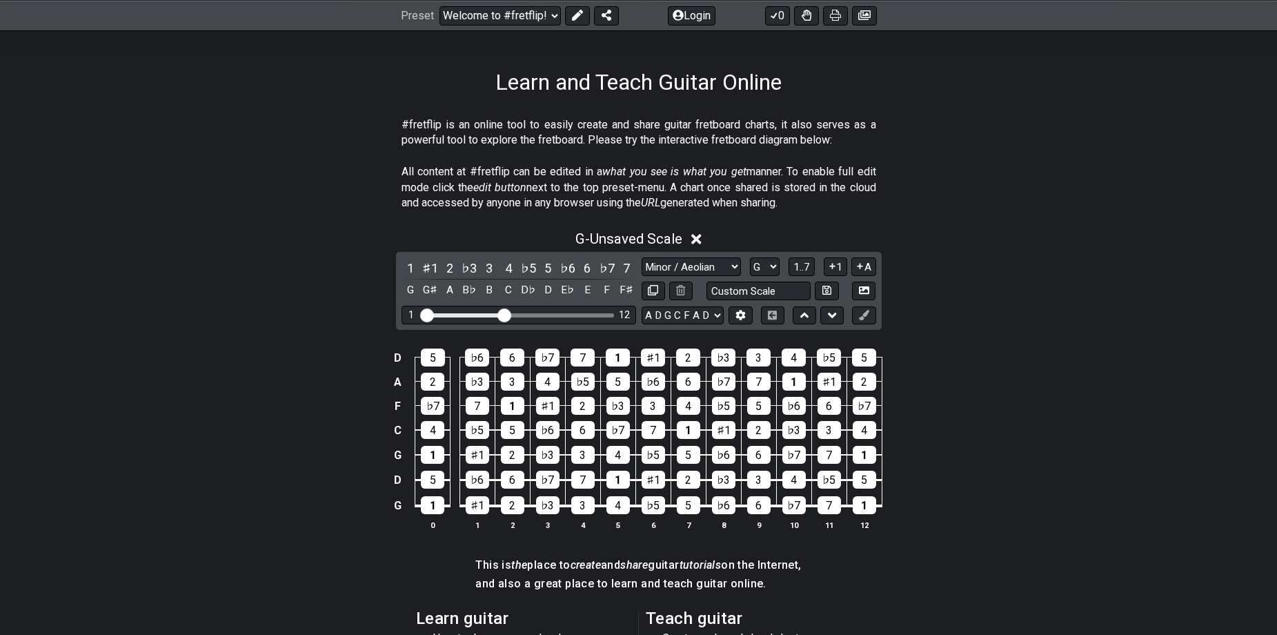
click at [710, 252] on div "1 ♯1 2 ♭3 3 4 ♭5 5 ♭6 6 ♭7 7 G G♯ A B♭ B C D♭ D E♭ E F F♯ Minor Pentatonic Clic…" at bounding box center [639, 291] width 486 height 78
click at [713, 262] on select "Minor Pentatonic Click to edit Minor Pentatonic Major Pentatonic Minor Blues Ma…" at bounding box center [691, 266] width 99 height 19
click at [642, 257] on select "Minor Pentatonic Click to edit Minor Pentatonic Major Pentatonic Minor Blues Ma…" at bounding box center [691, 266] width 99 height 19
click at [416, 288] on div "G" at bounding box center [411, 290] width 18 height 19
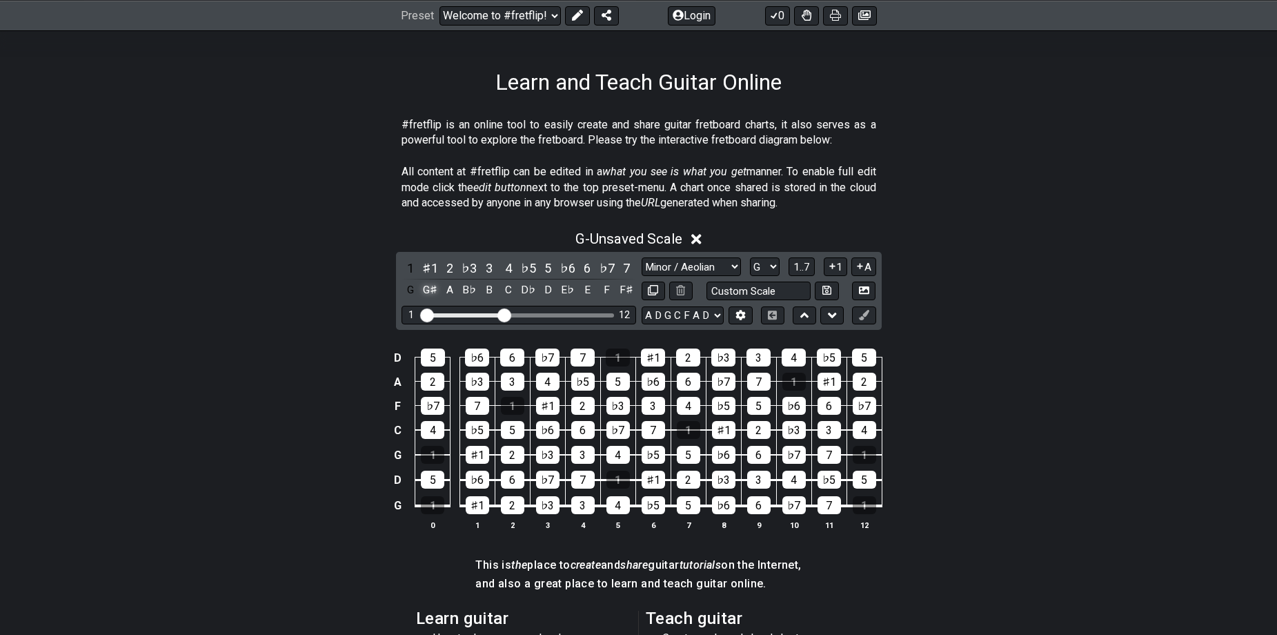
click at [431, 288] on div "G♯" at bounding box center [430, 290] width 18 height 19
click at [468, 286] on div "B♭" at bounding box center [469, 290] width 18 height 19
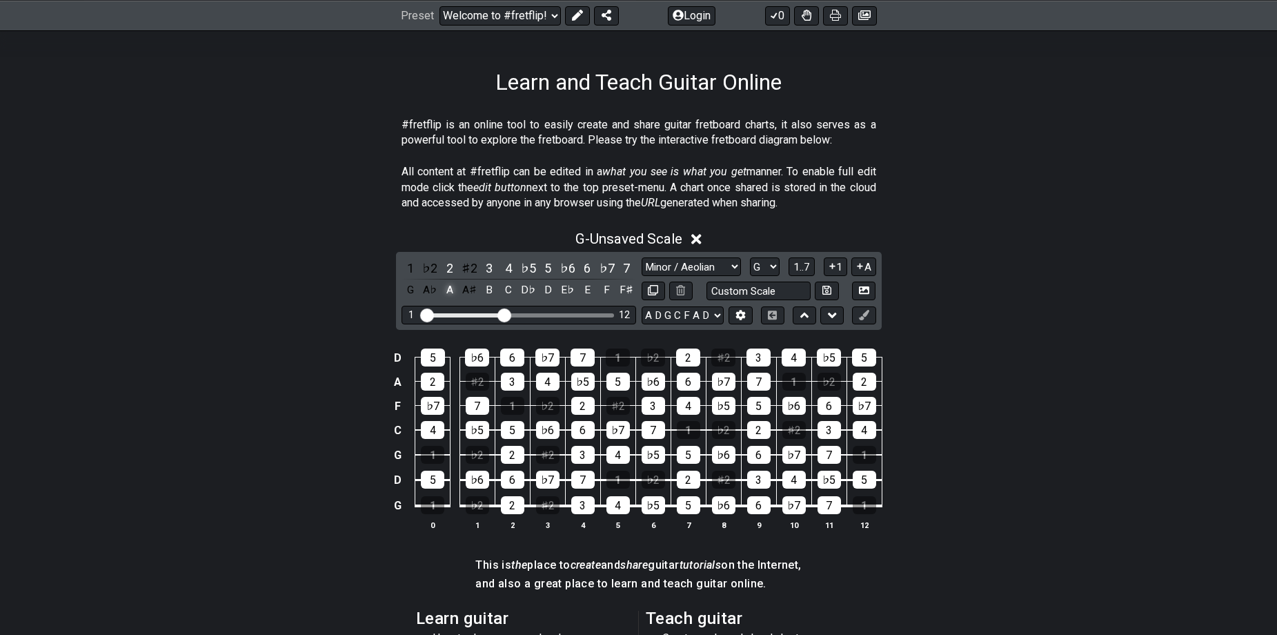
click at [450, 288] on div "A" at bounding box center [450, 290] width 18 height 19
drag, startPoint x: 484, startPoint y: 286, endPoint x: 503, endPoint y: 286, distance: 19.3
click at [484, 286] on div "B" at bounding box center [489, 290] width 18 height 19
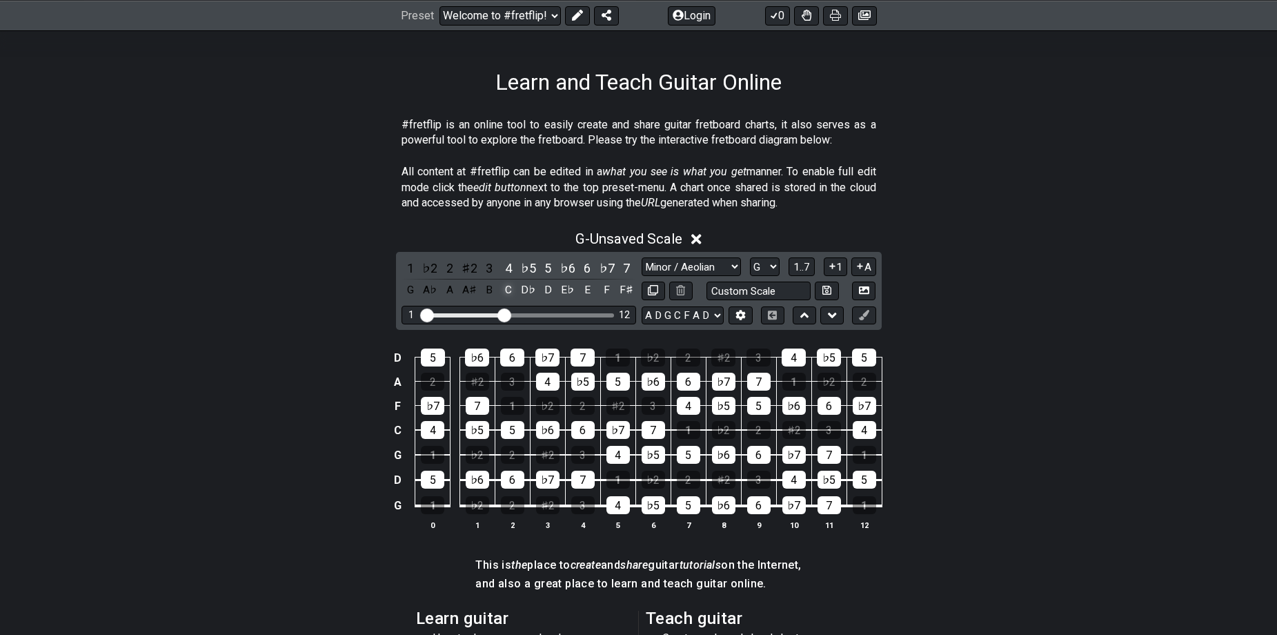
click at [510, 286] on div "C" at bounding box center [509, 290] width 18 height 19
click at [527, 286] on div "D♭" at bounding box center [529, 290] width 18 height 19
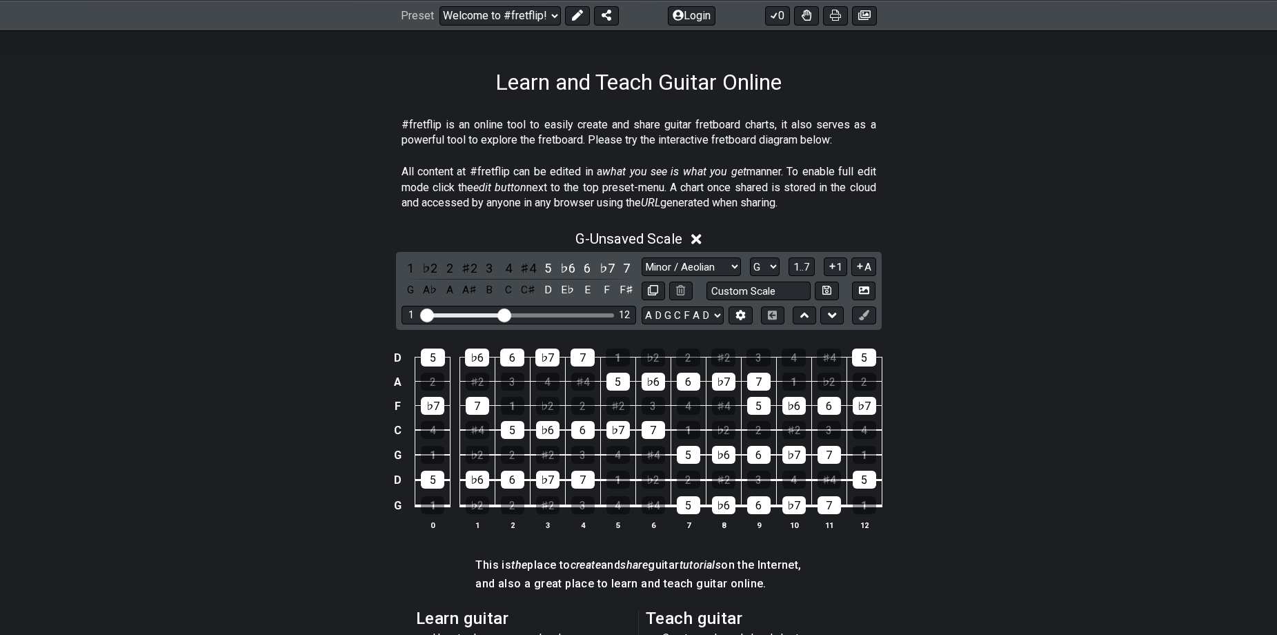
drag, startPoint x: 542, startPoint y: 288, endPoint x: 557, endPoint y: 290, distance: 15.4
click at [543, 288] on div "D" at bounding box center [548, 290] width 18 height 19
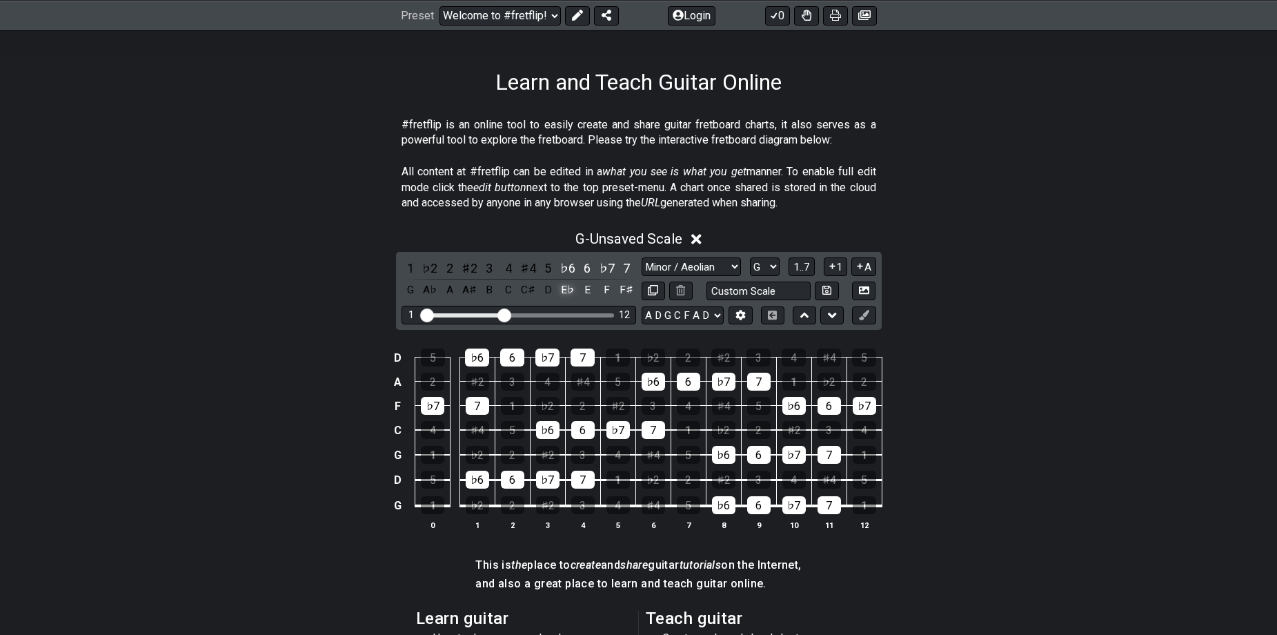
click at [566, 290] on div "E♭" at bounding box center [568, 290] width 18 height 19
click at [591, 290] on div "E" at bounding box center [587, 290] width 18 height 19
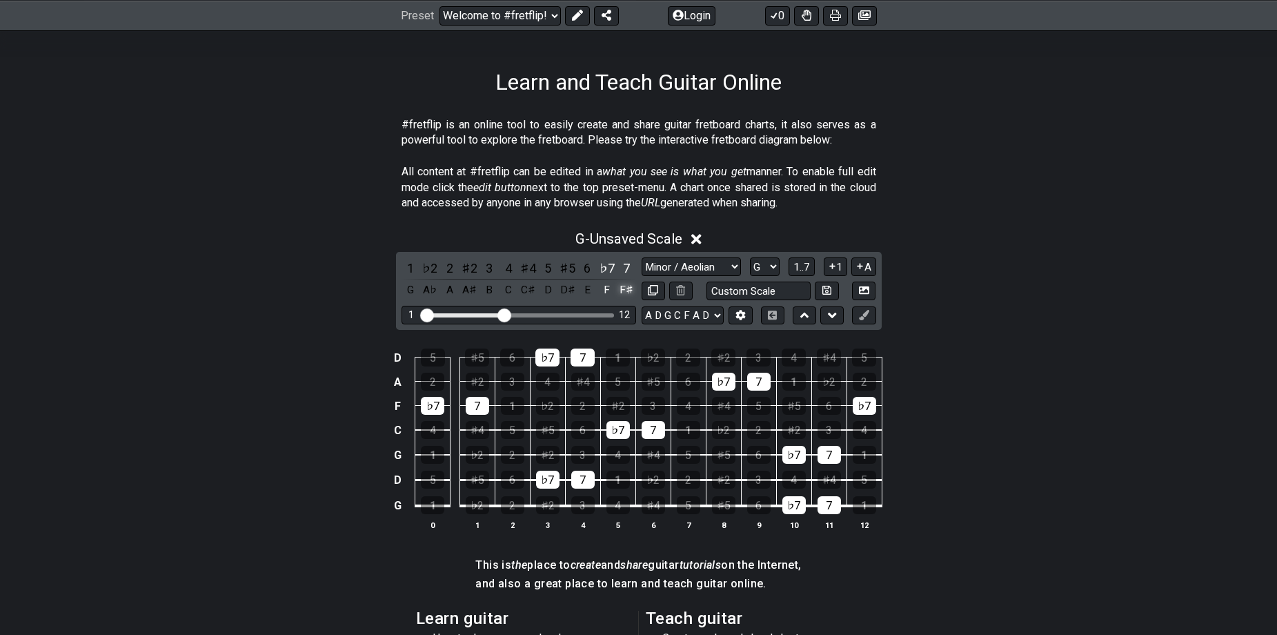
click at [619, 290] on div "F♯" at bounding box center [627, 290] width 18 height 19
click at [610, 290] on div "F" at bounding box center [607, 290] width 18 height 19
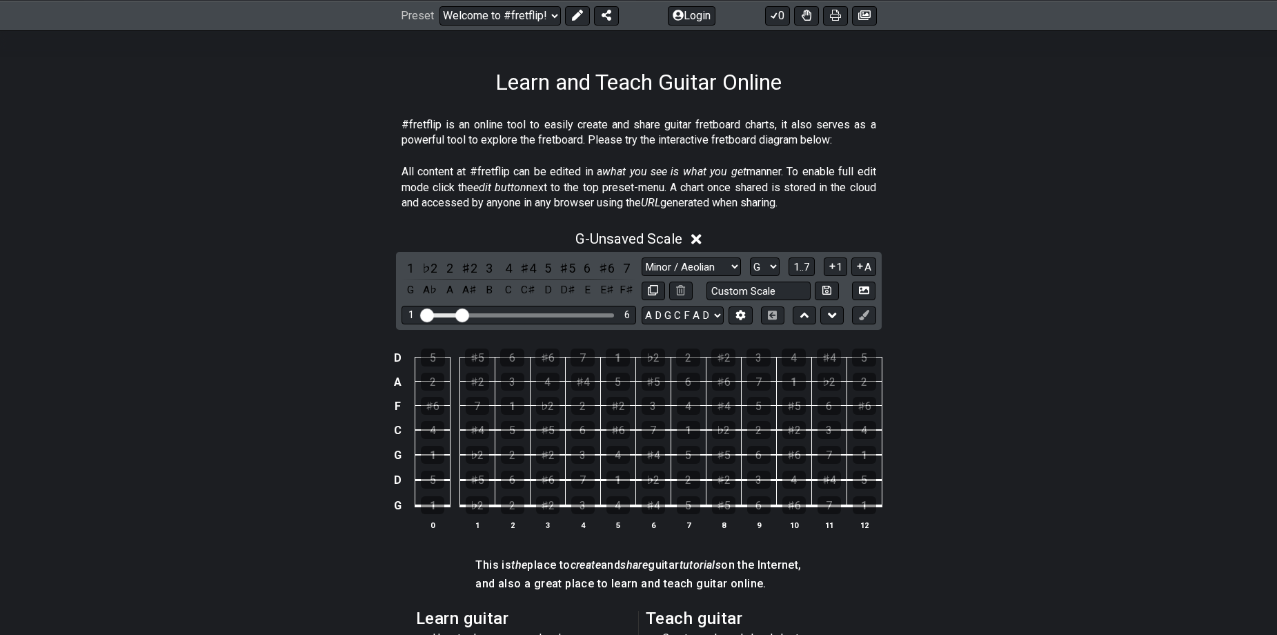
drag, startPoint x: 504, startPoint y: 313, endPoint x: 463, endPoint y: 322, distance: 42.2
click at [463, 314] on input "Visible fret range" at bounding box center [519, 314] width 196 height 0
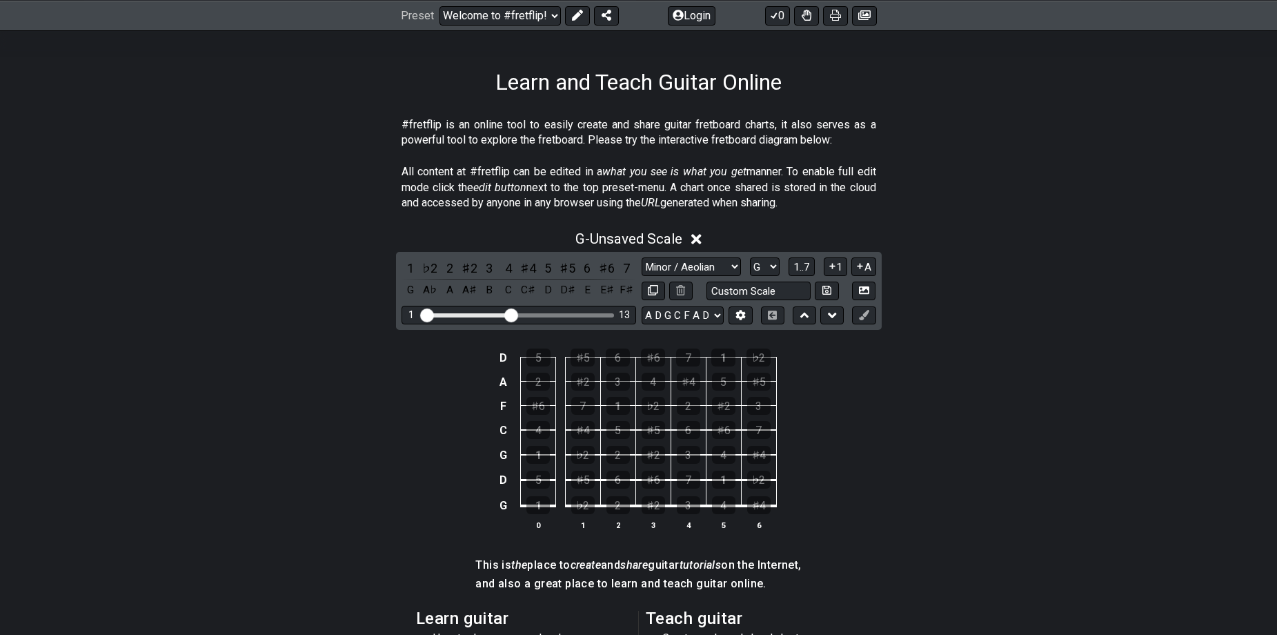
drag, startPoint x: 461, startPoint y: 314, endPoint x: 511, endPoint y: 324, distance: 51.4
click at [514, 314] on input "Visible fret range" at bounding box center [519, 314] width 196 height 0
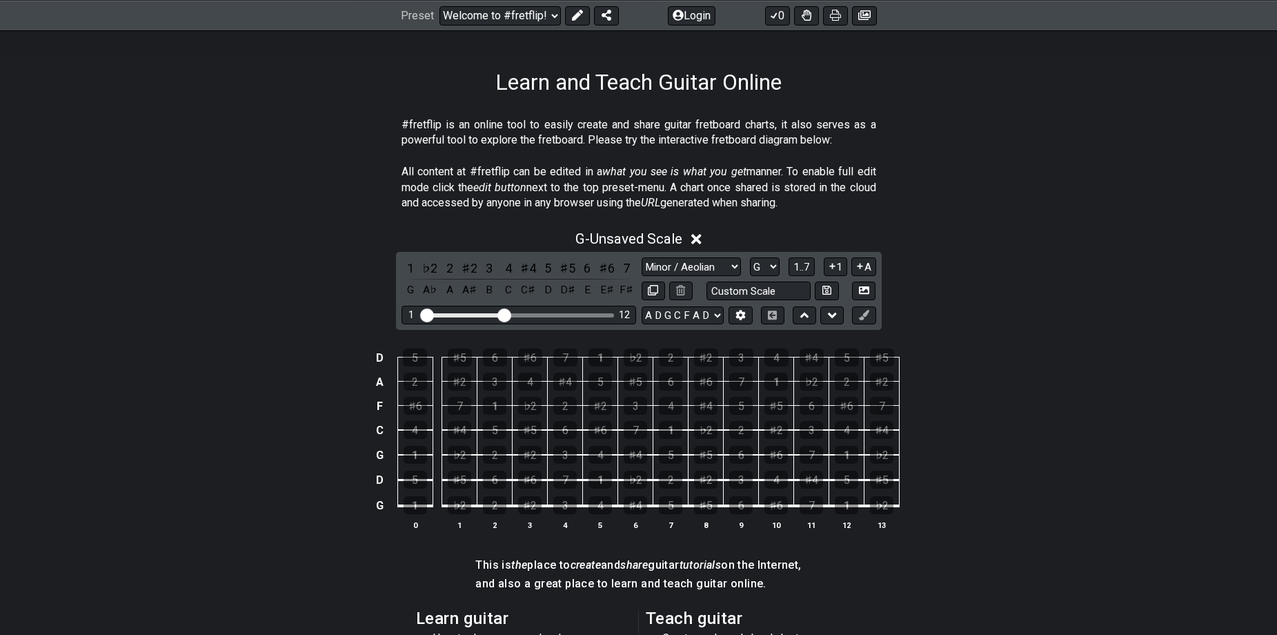
drag, startPoint x: 514, startPoint y: 312, endPoint x: 504, endPoint y: 316, distance: 10.5
click at [504, 314] on input "Visible fret range" at bounding box center [519, 314] width 196 height 0
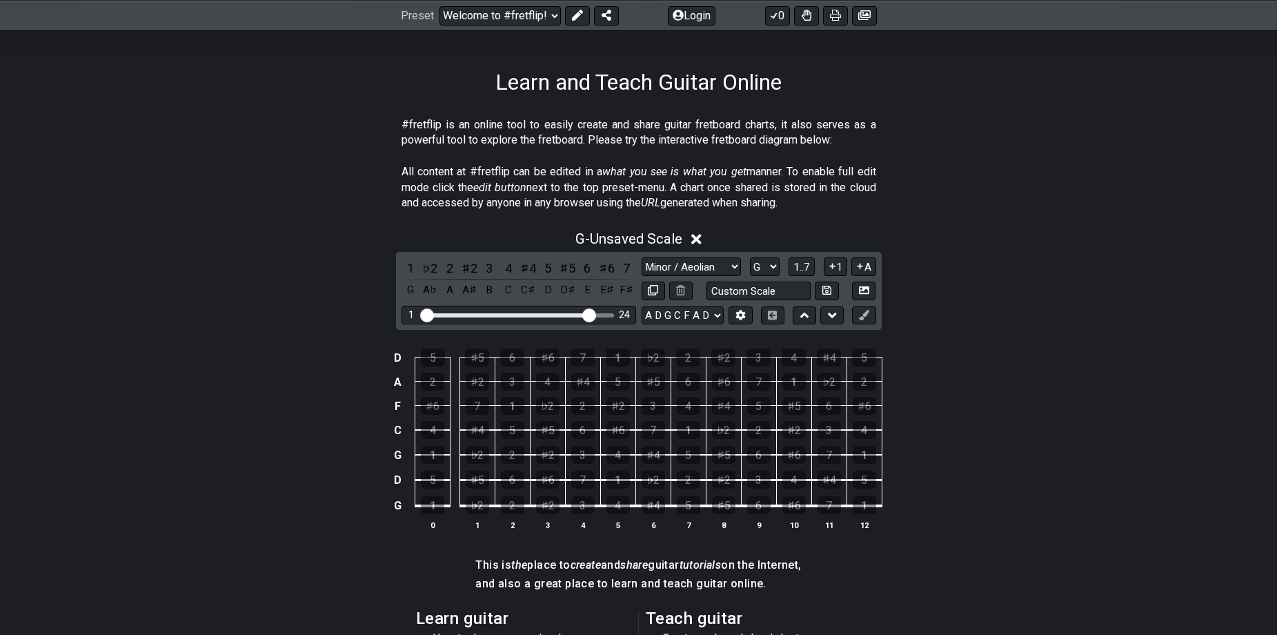
drag, startPoint x: 506, startPoint y: 313, endPoint x: 586, endPoint y: 319, distance: 80.3
click at [586, 314] on input "Visible fret range" at bounding box center [519, 314] width 196 height 0
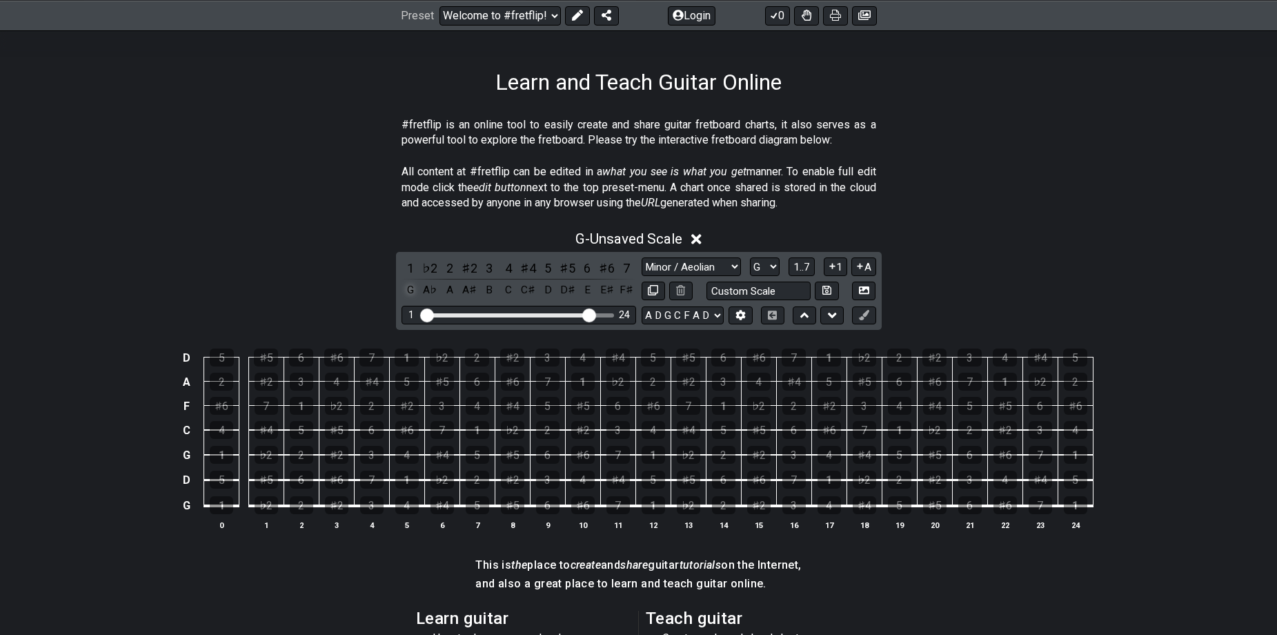
click at [408, 288] on div "G" at bounding box center [411, 290] width 18 height 19
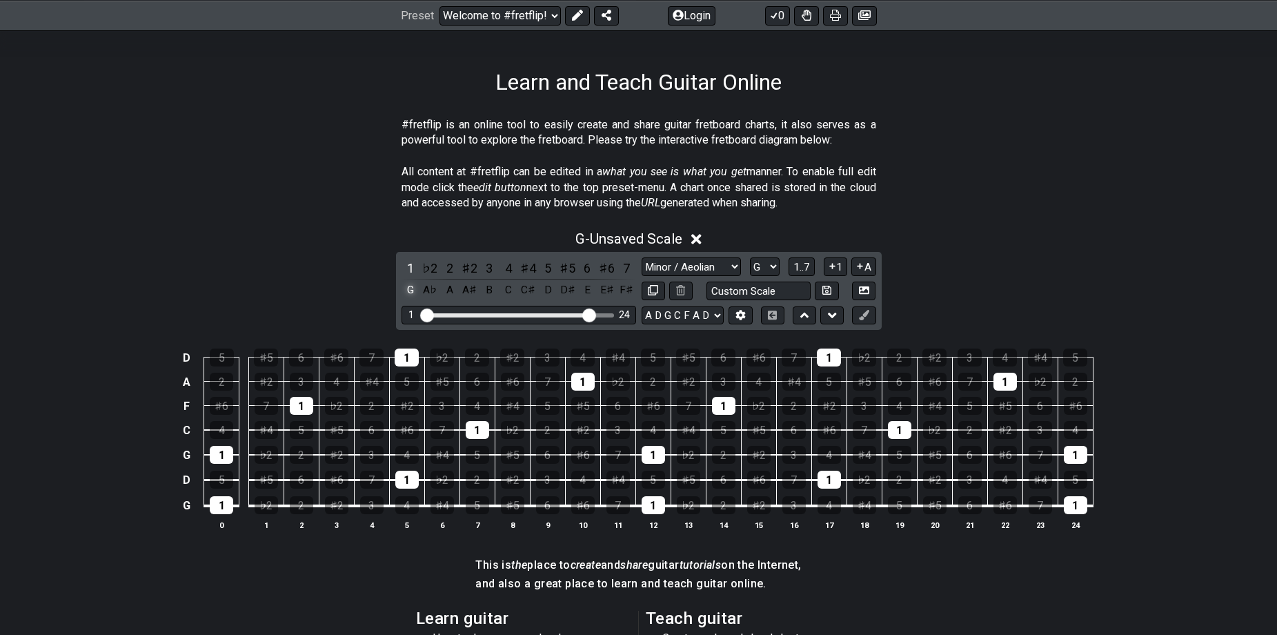
click at [402, 290] on div "G" at bounding box center [411, 290] width 18 height 19
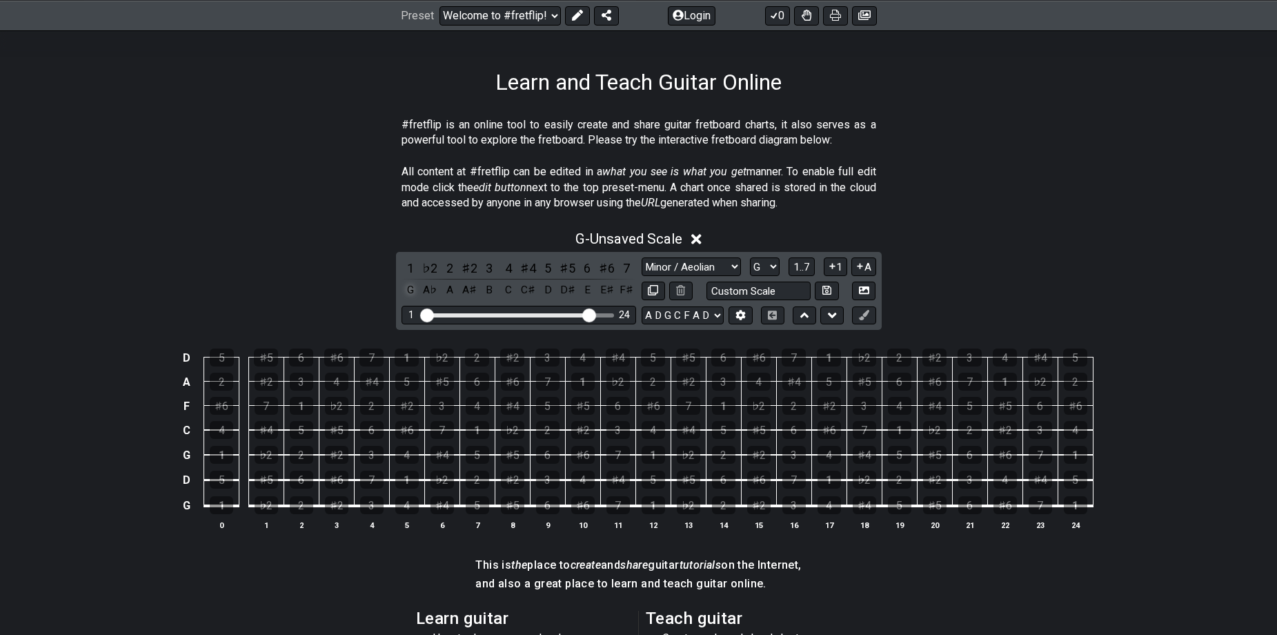
click at [410, 291] on div "G" at bounding box center [411, 290] width 18 height 19
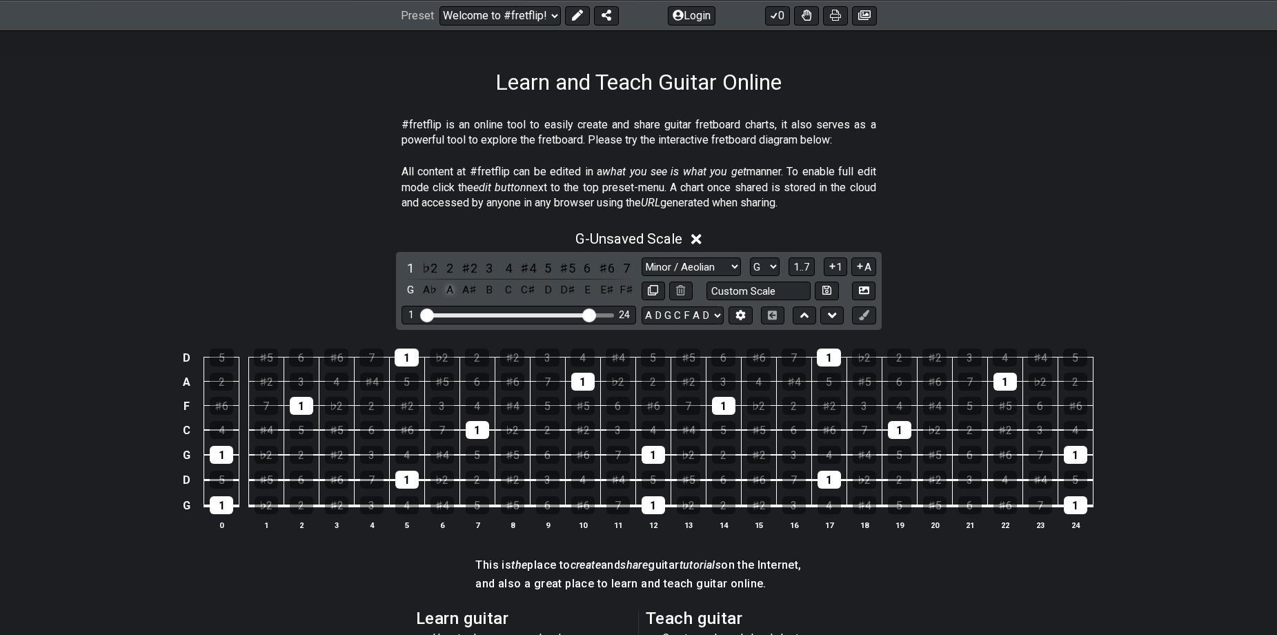
click at [451, 290] on div "A" at bounding box center [450, 290] width 18 height 19
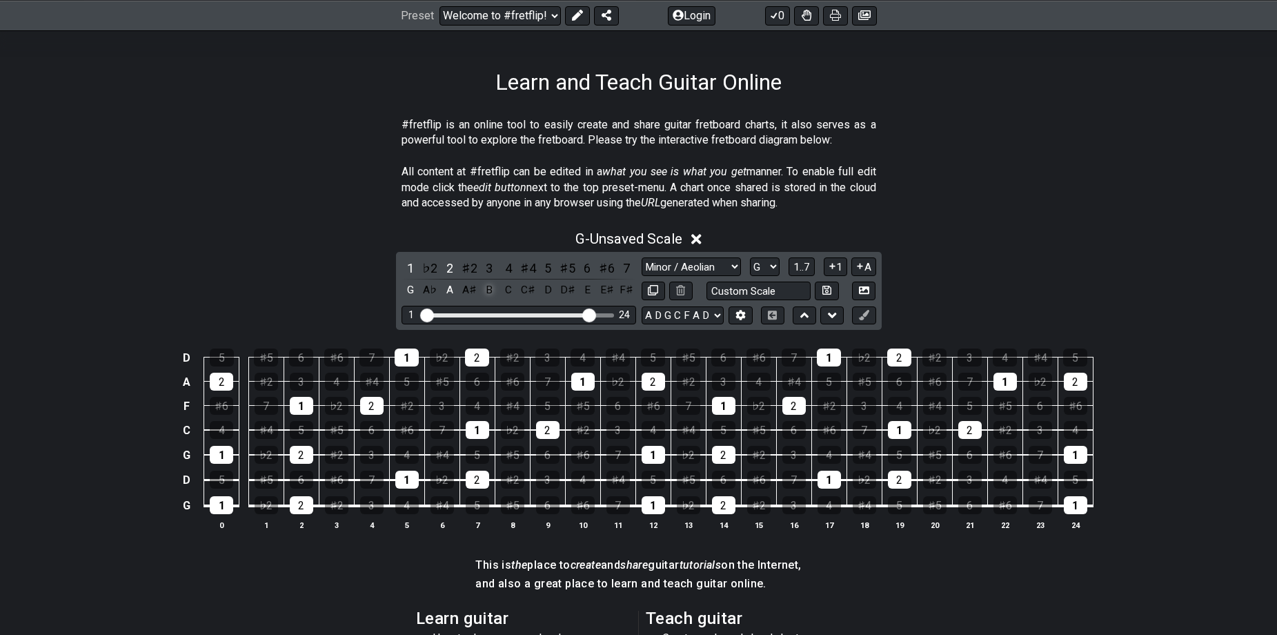
click at [491, 293] on div "B" at bounding box center [489, 290] width 18 height 19
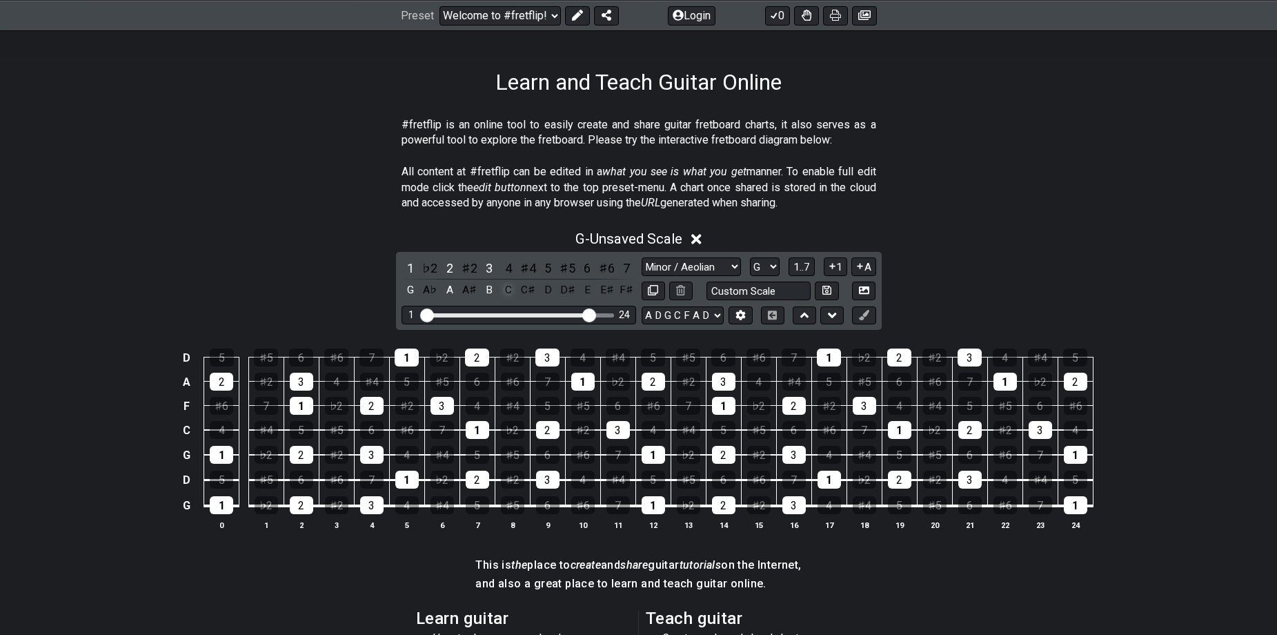
click at [501, 293] on div "C" at bounding box center [509, 290] width 18 height 19
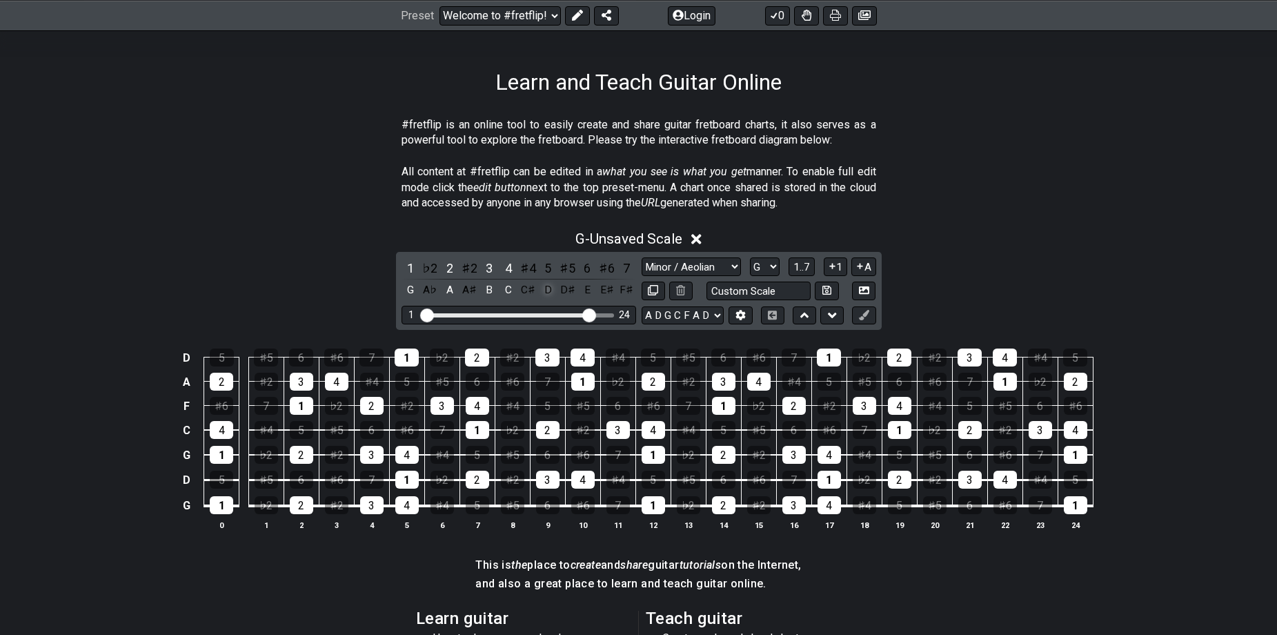
click at [556, 290] on div "D" at bounding box center [548, 290] width 18 height 19
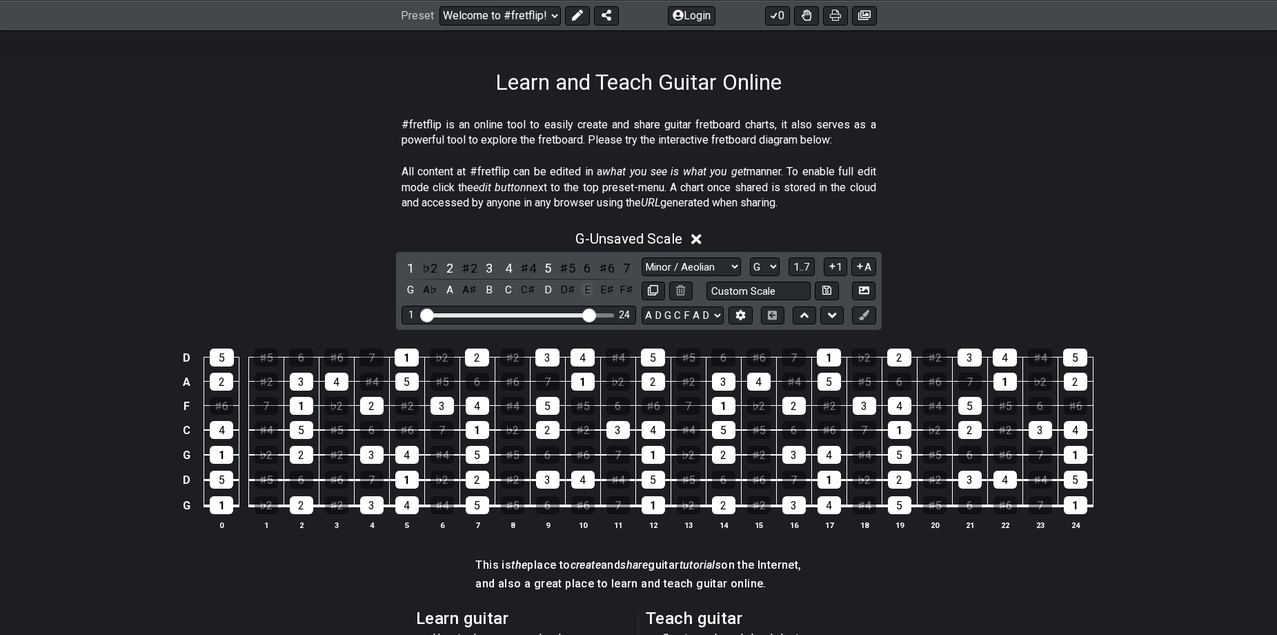
click at [586, 293] on div "E" at bounding box center [587, 290] width 18 height 19
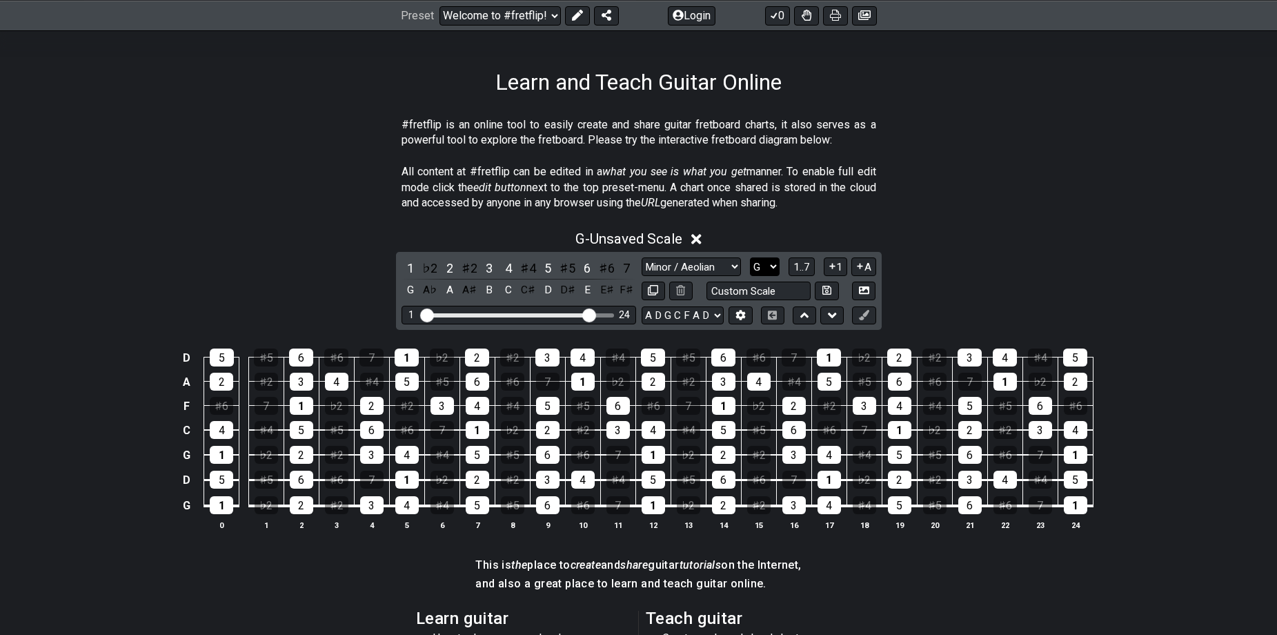
click at [752, 272] on select "A♭ A A♯ B♭ B C C♯ D♭ D D♯ E♭ E F F♯ G♭ G G♯" at bounding box center [765, 266] width 30 height 19
click at [750, 257] on select "A♭ A A♯ B♭ B C C♯ D♭ D D♯ E♭ E F F♯ G♭ G G♯" at bounding box center [765, 266] width 30 height 19
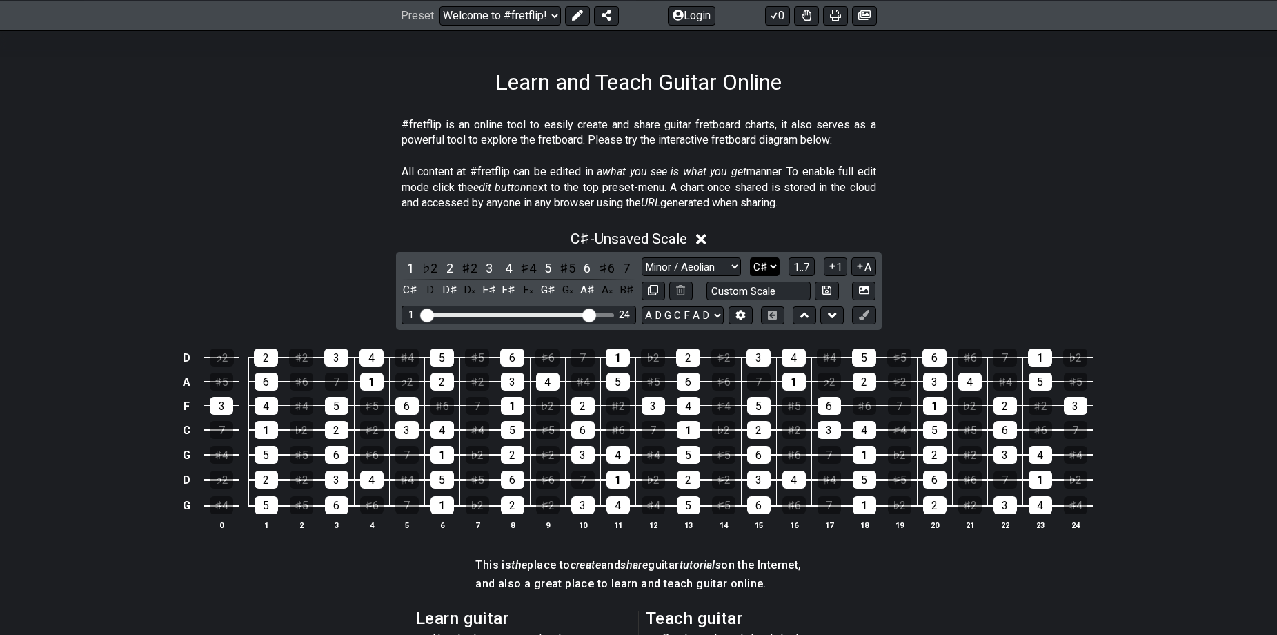
click at [765, 261] on select "A♭ A A♯ B♭ B C C♯ D♭ D D♯ E♭ E F F♯ G♭ G G♯" at bounding box center [765, 266] width 30 height 19
click at [750, 257] on select "A♭ A A♯ B♭ B C C♯ D♭ D D♯ E♭ E F F♯ G♭ G G♯" at bounding box center [765, 266] width 30 height 19
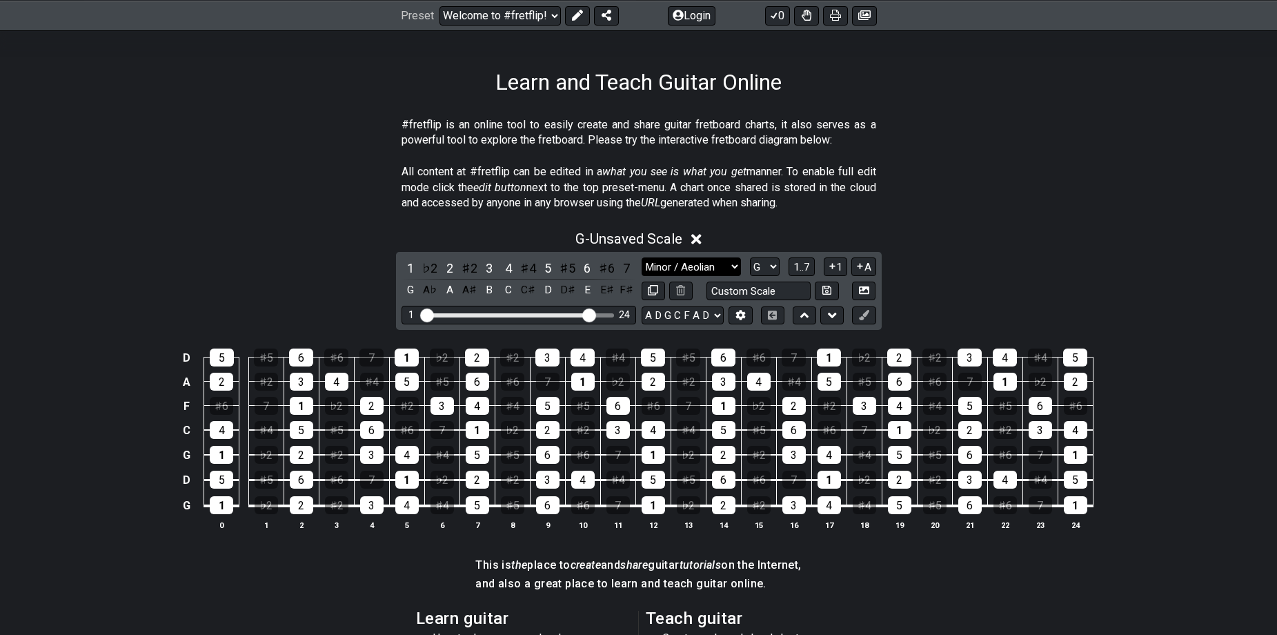
click at [724, 268] on select "Minor Pentatonic Click to edit Minor Pentatonic Major Pentatonic Minor Blues Ma…" at bounding box center [691, 266] width 99 height 19
drag, startPoint x: 724, startPoint y: 266, endPoint x: 748, endPoint y: 268, distance: 23.5
click at [724, 266] on select "Minor Pentatonic Click to edit Minor Pentatonic Major Pentatonic Minor Blues Ma…" at bounding box center [691, 266] width 99 height 19
click at [770, 268] on select "A♭ A A♯ B♭ B C C♯ D♭ D D♯ E♭ E F F♯ G♭ G G♯" at bounding box center [765, 266] width 30 height 19
click at [750, 257] on select "A♭ A A♯ B♭ B C C♯ D♭ D D♯ E♭ E F F♯ G♭ G G♯" at bounding box center [765, 266] width 30 height 19
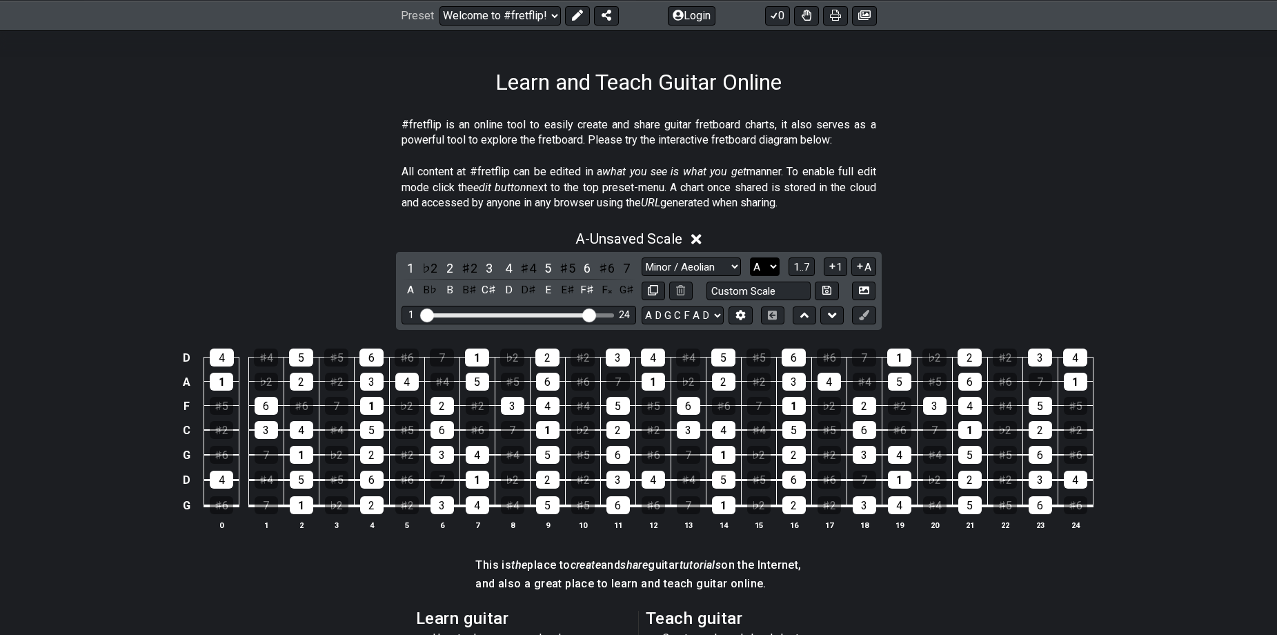
click at [762, 268] on select "A♭ A A♯ B♭ B C C♯ D♭ D D♯ E♭ E F F♯ G♭ G G♯" at bounding box center [765, 266] width 30 height 19
select select "G"
click at [750, 257] on select "A♭ A A♯ B♭ B C C♯ D♭ D D♯ E♭ E F F♯ G♭ G G♯" at bounding box center [765, 266] width 30 height 19
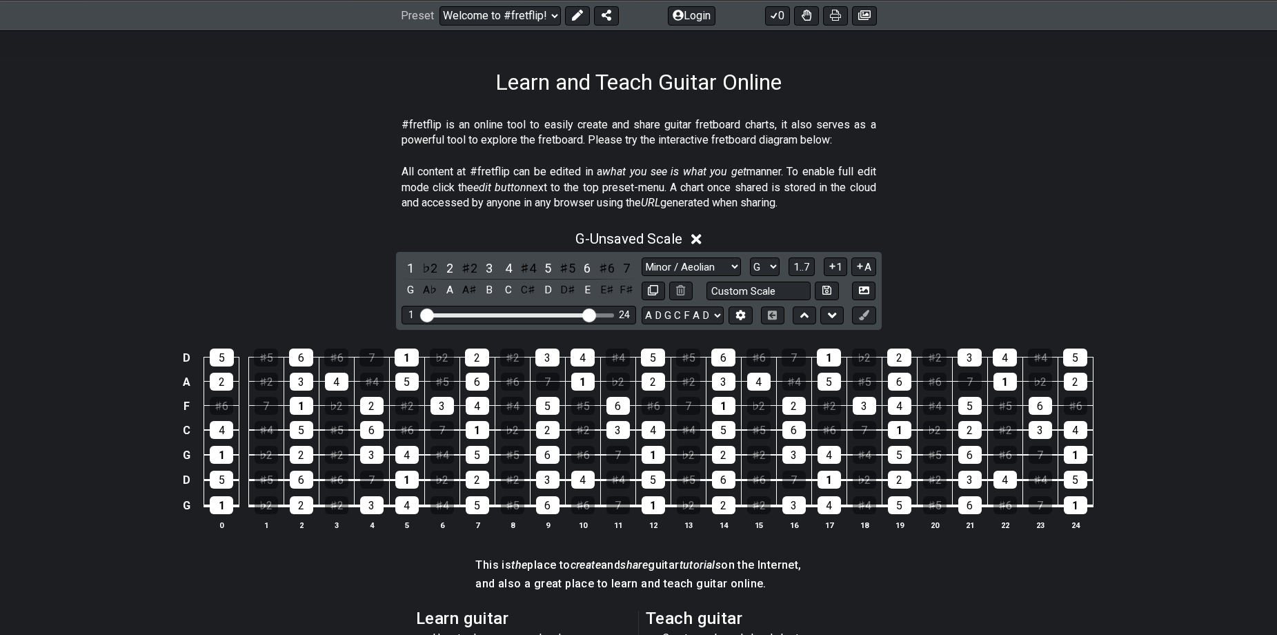
click at [1040, 233] on div "G - Unsaved Scale" at bounding box center [639, 235] width 1076 height 26
